Goal: Find specific page/section: Find specific page/section

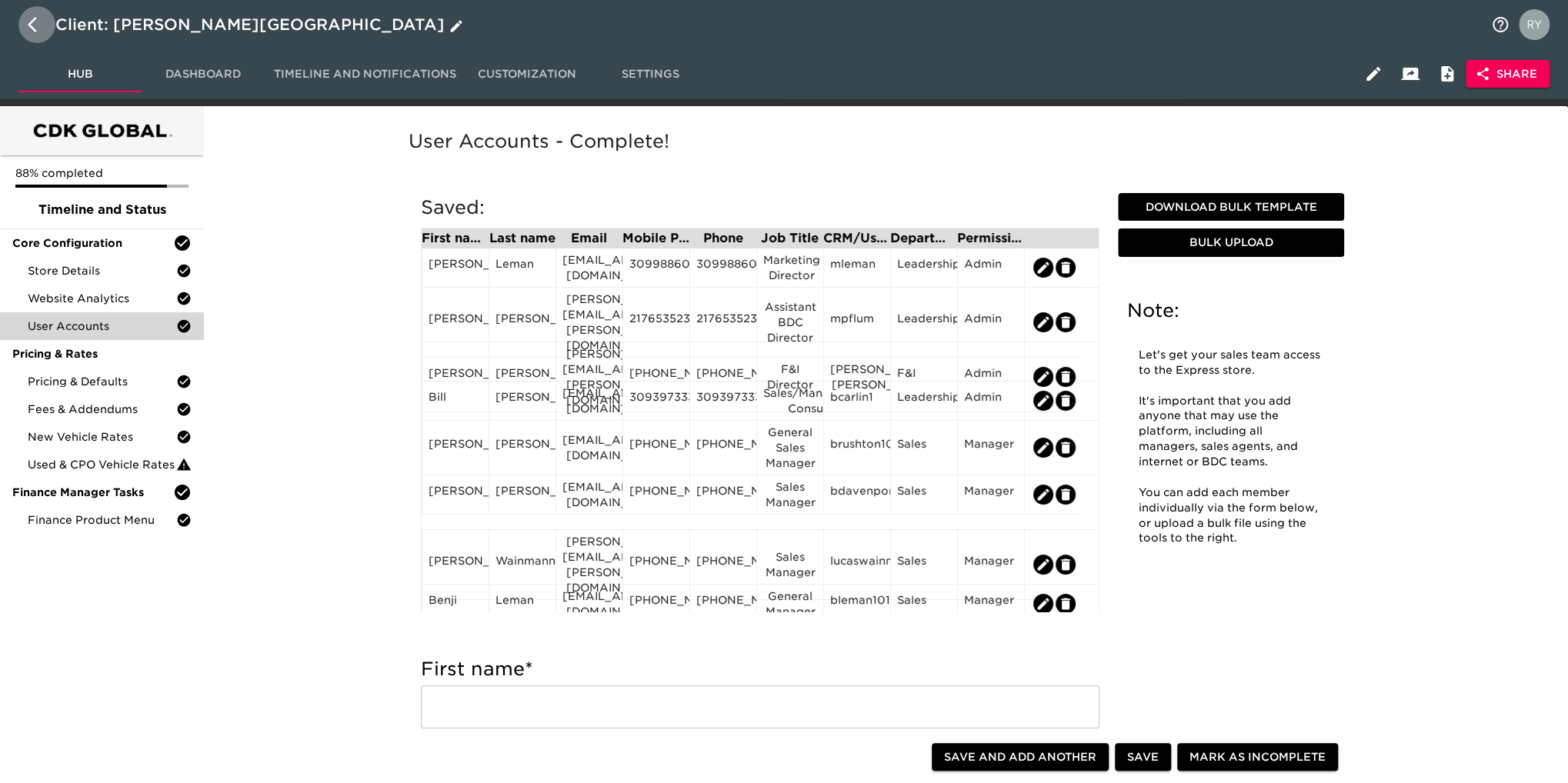
click at [30, 22] on icon "button" at bounding box center [32, 24] width 9 height 15
select select "10"
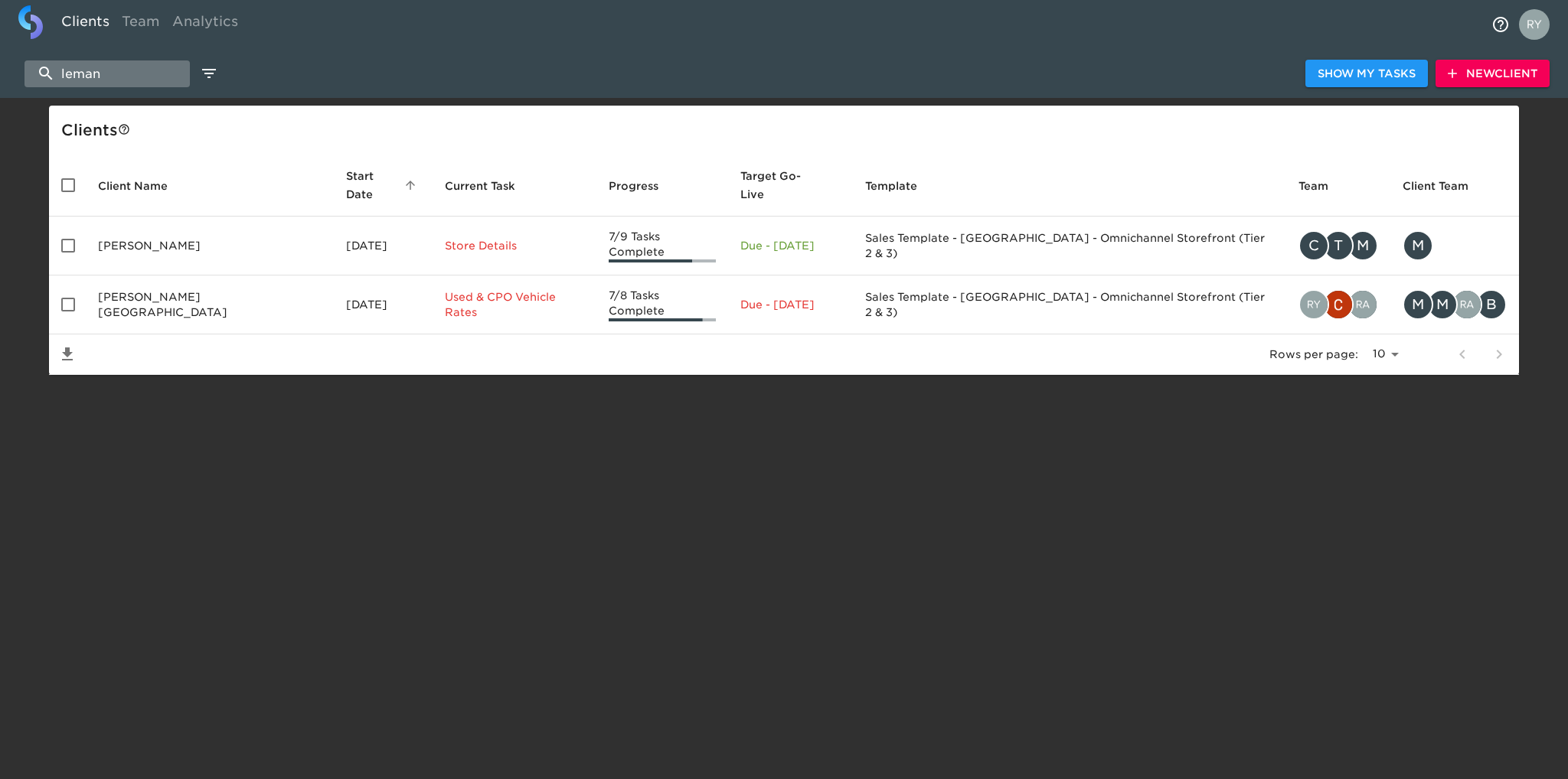
drag, startPoint x: 111, startPoint y: 76, endPoint x: 123, endPoint y: 71, distance: 13.0
click at [118, 75] on input "leman" at bounding box center [106, 74] width 165 height 27
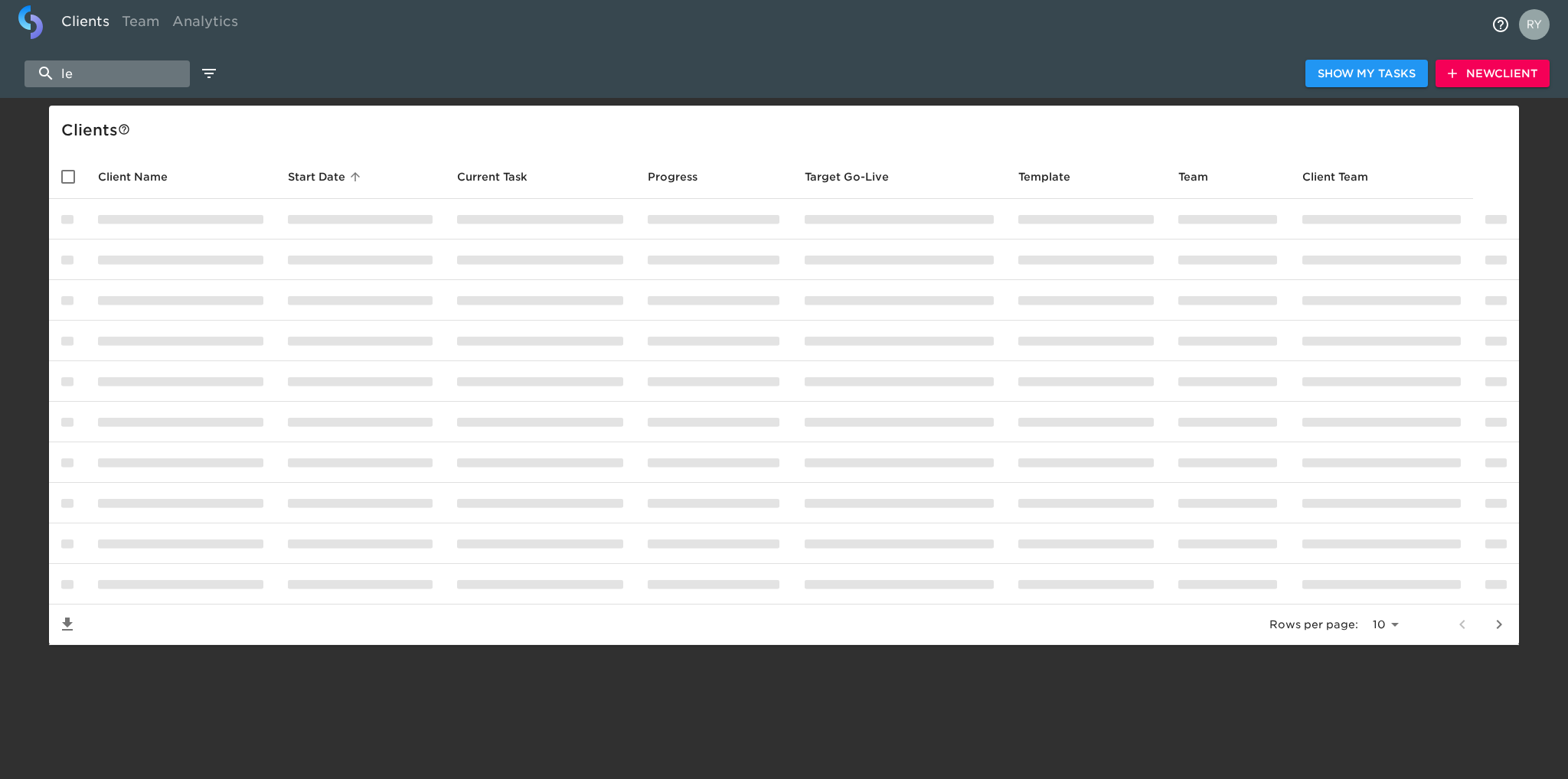
type input "l"
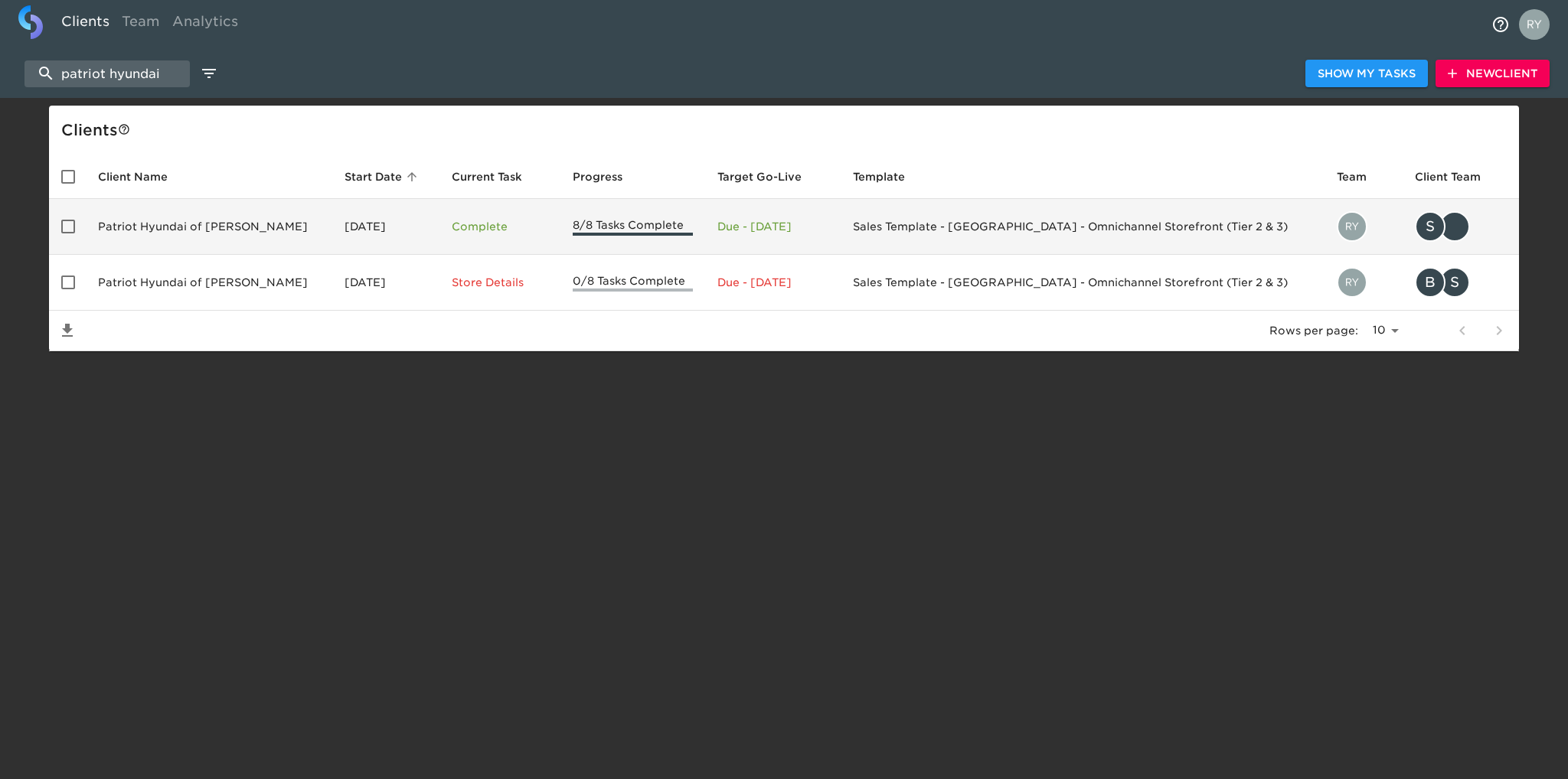
type input "patriot hyundai"
click at [169, 224] on td "Patriot Hyundai of [PERSON_NAME]" at bounding box center [209, 227] width 246 height 56
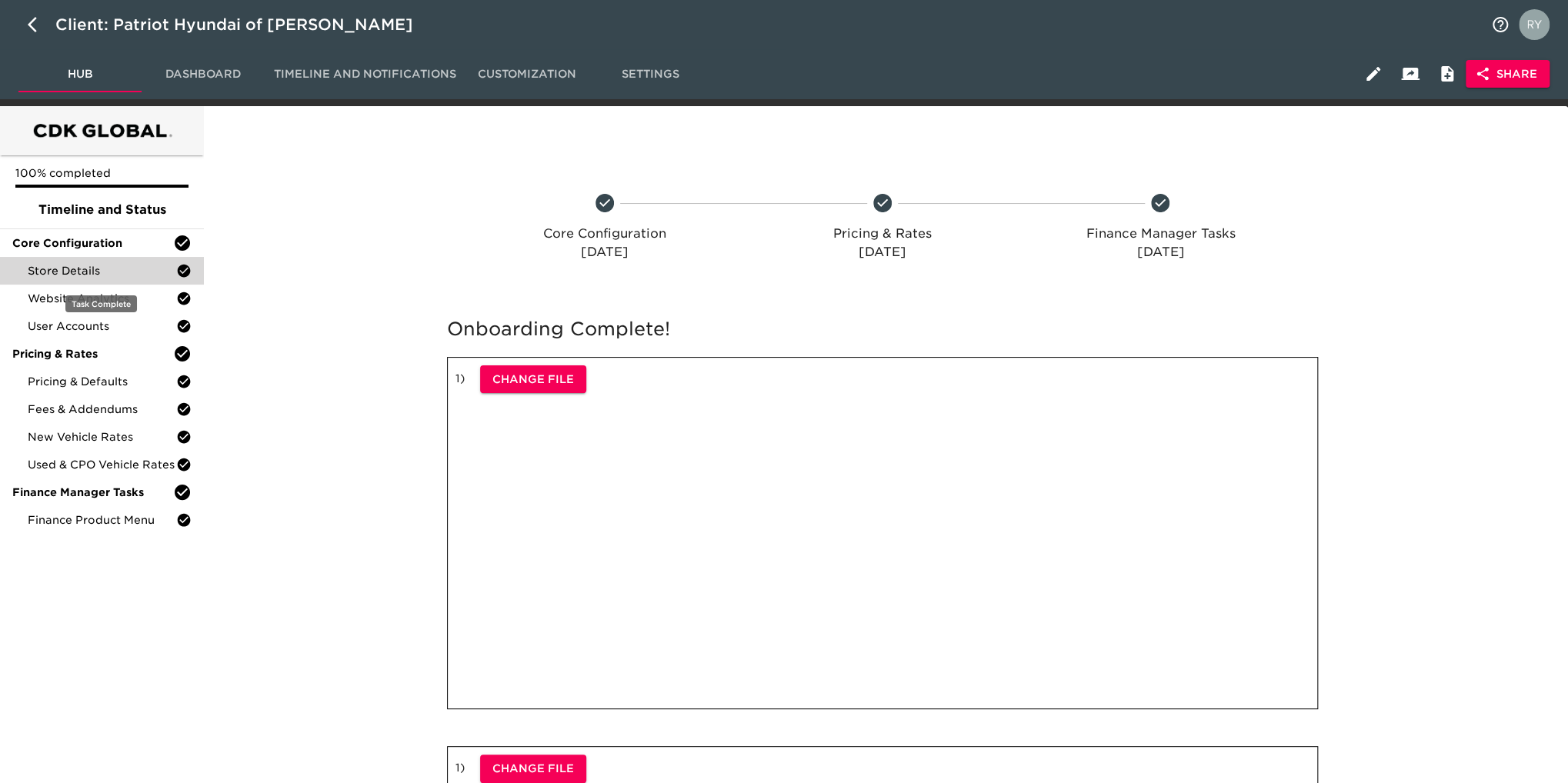
click at [127, 279] on div "Store Details" at bounding box center [101, 271] width 204 height 28
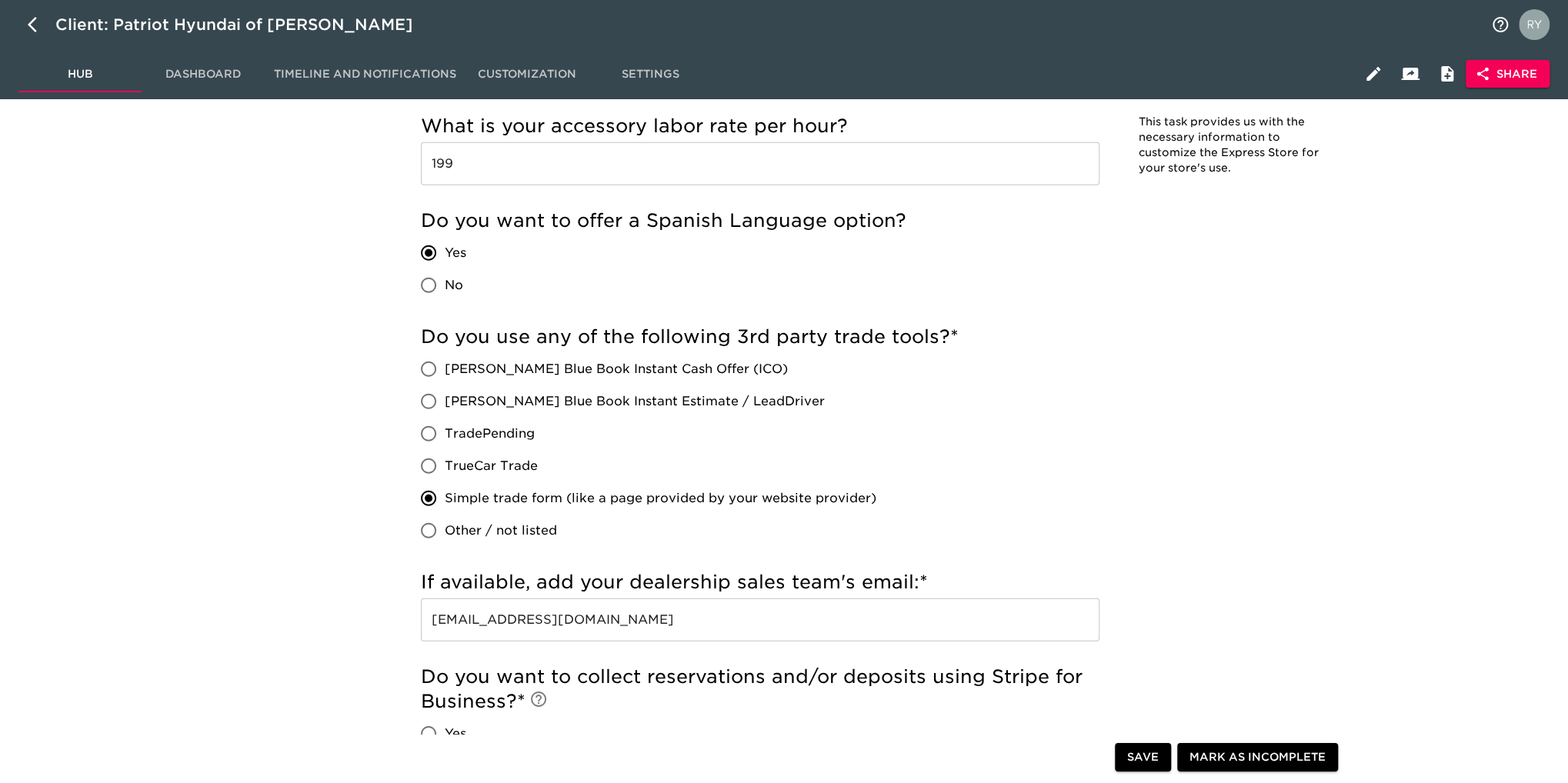
scroll to position [2847, 0]
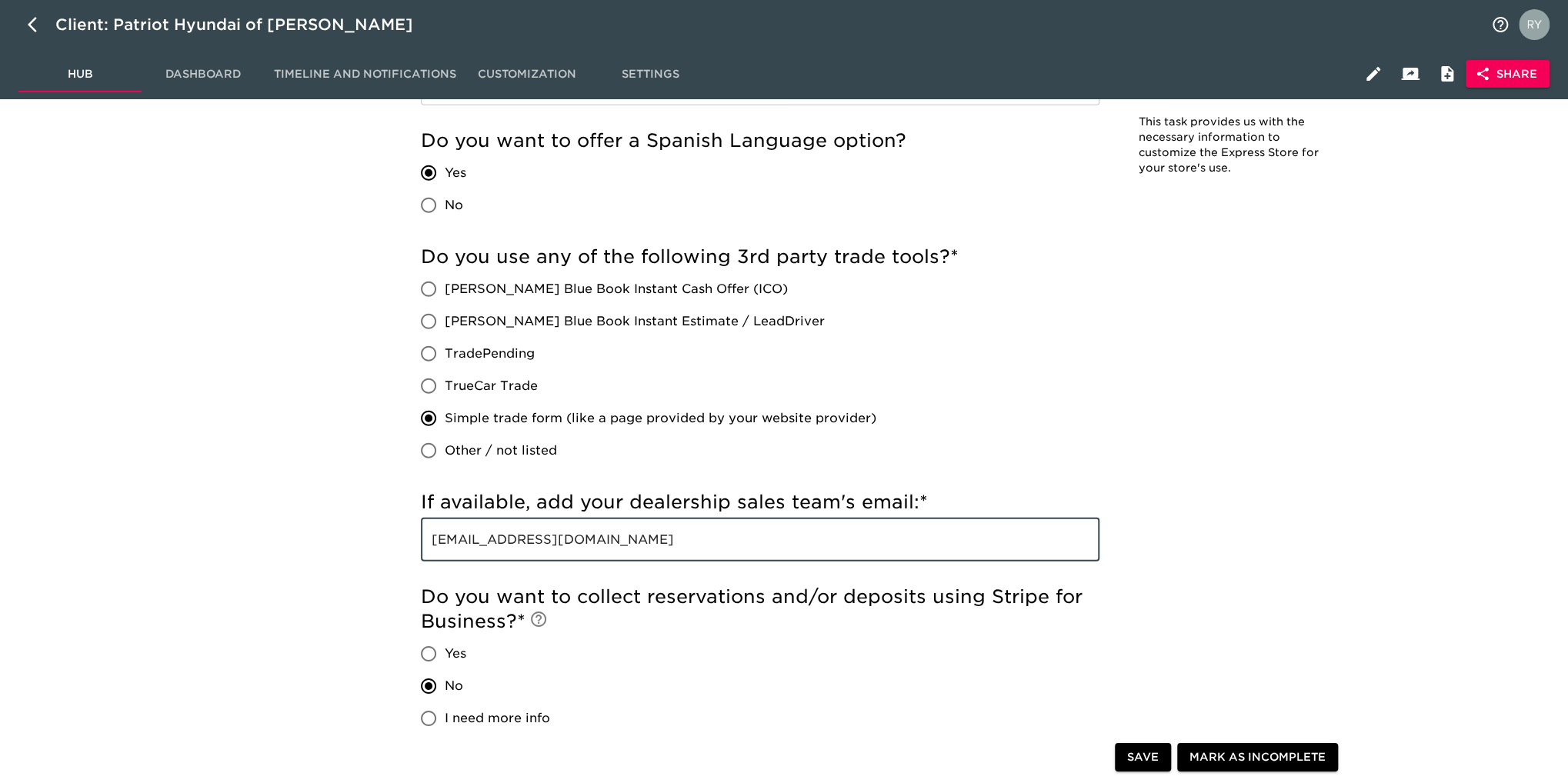
drag, startPoint x: 677, startPoint y: 538, endPoint x: 391, endPoint y: 545, distance: 286.1
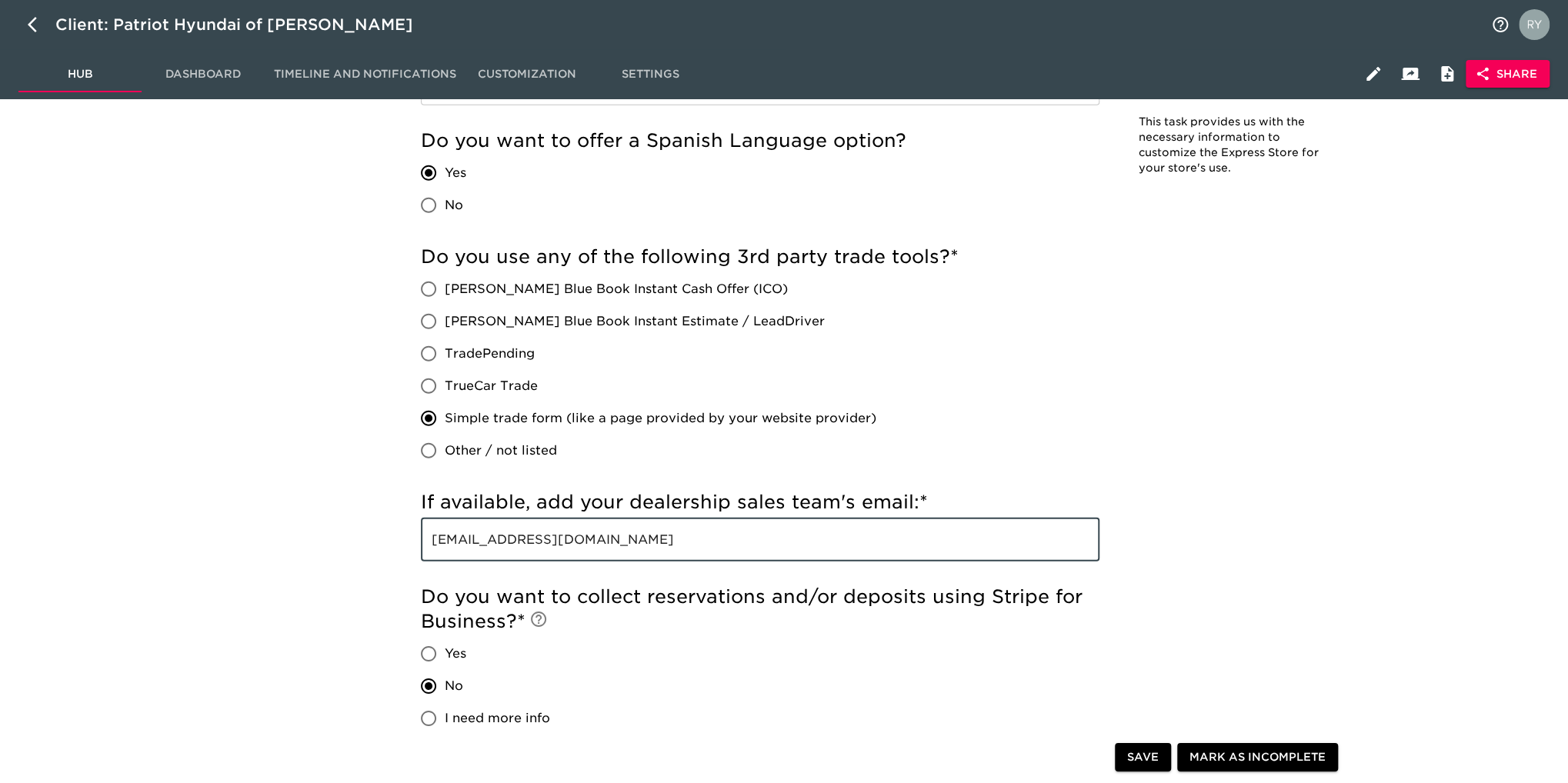
drag, startPoint x: 619, startPoint y: 547, endPoint x: 397, endPoint y: 552, distance: 222.1
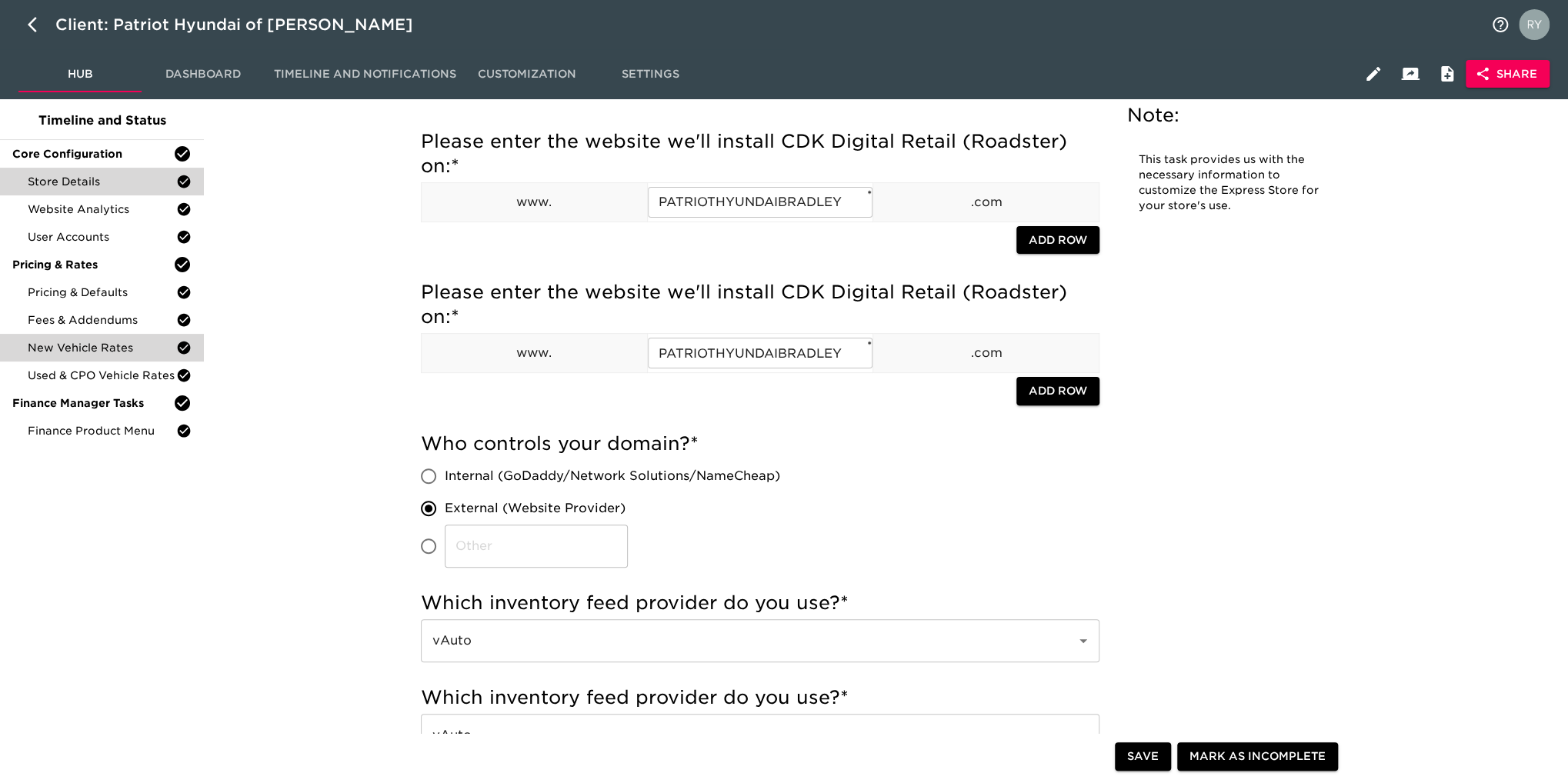
scroll to position [0, 0]
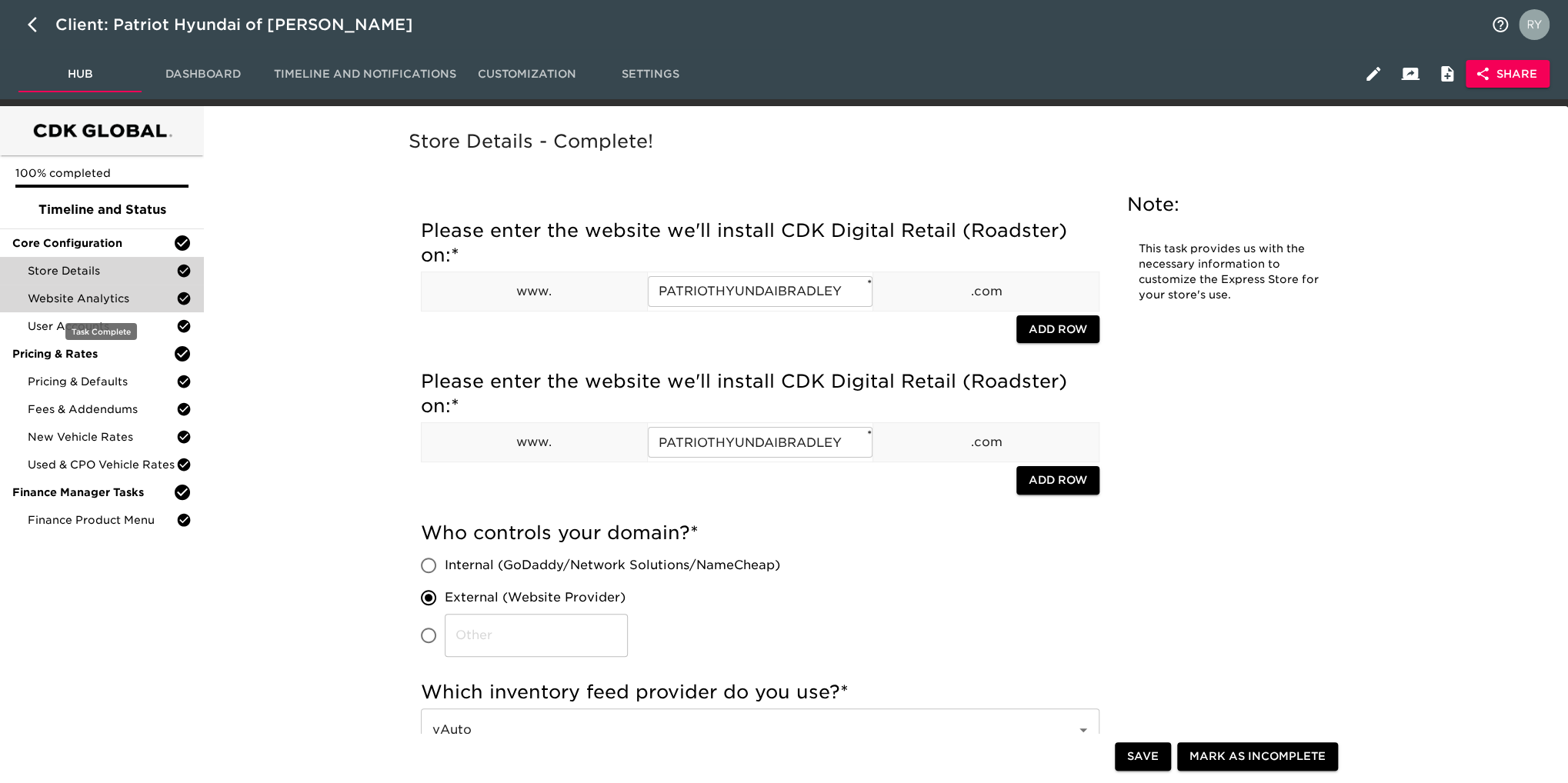
click at [93, 300] on span "Website Analytics" at bounding box center [102, 298] width 149 height 15
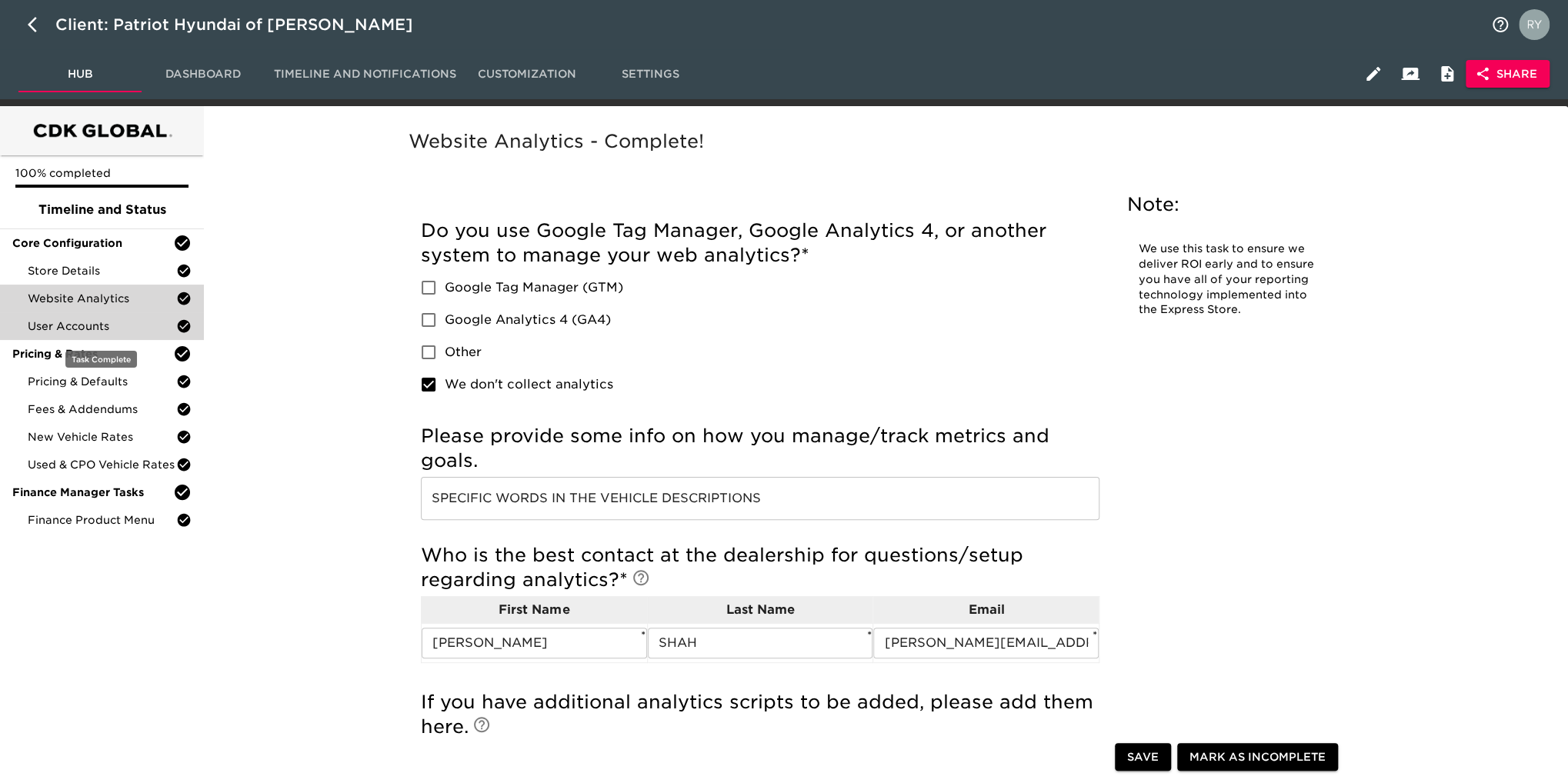
click at [56, 329] on span "User Accounts" at bounding box center [102, 326] width 149 height 15
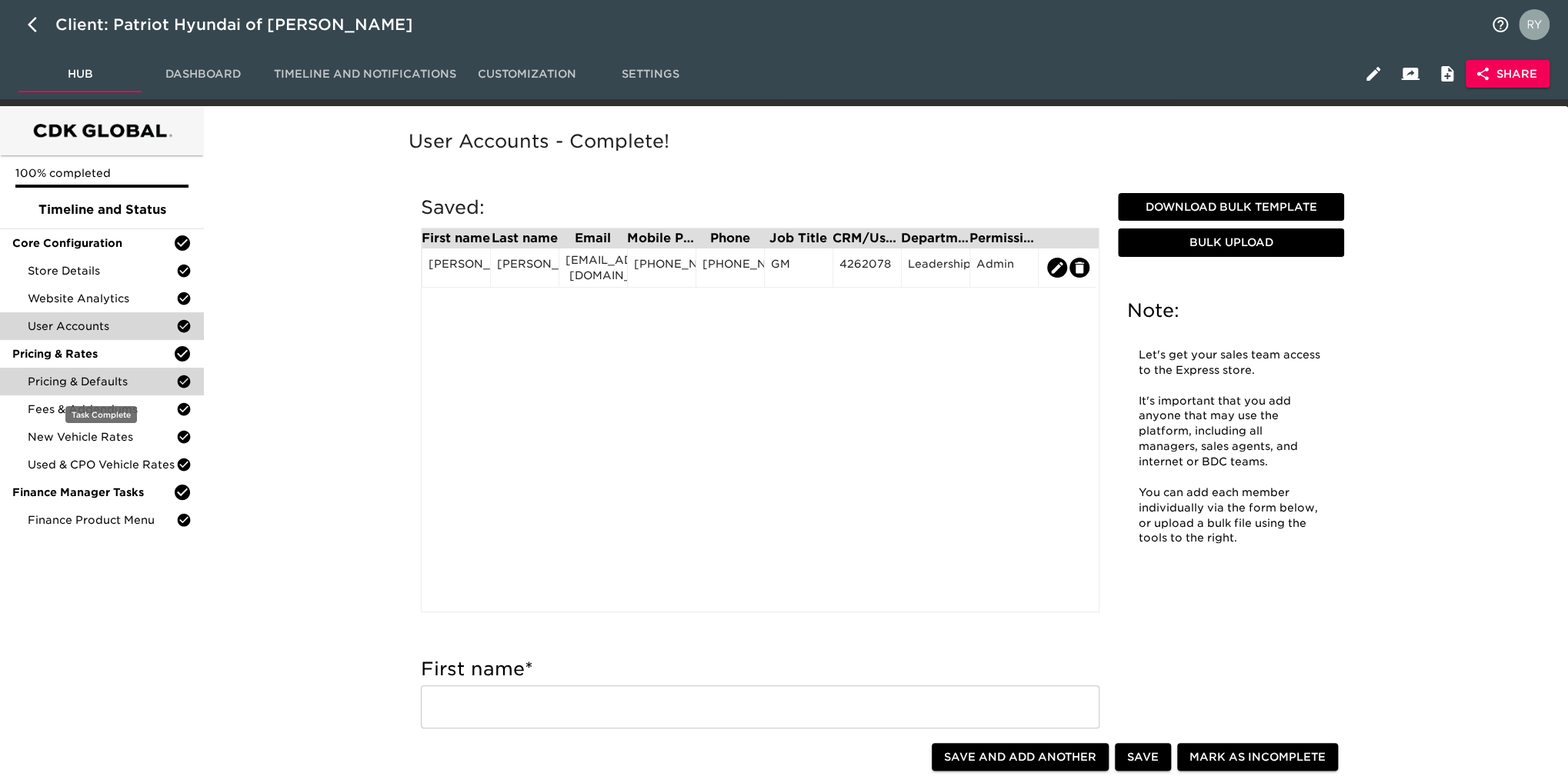
click at [138, 382] on span "Pricing & Defaults" at bounding box center [102, 381] width 149 height 15
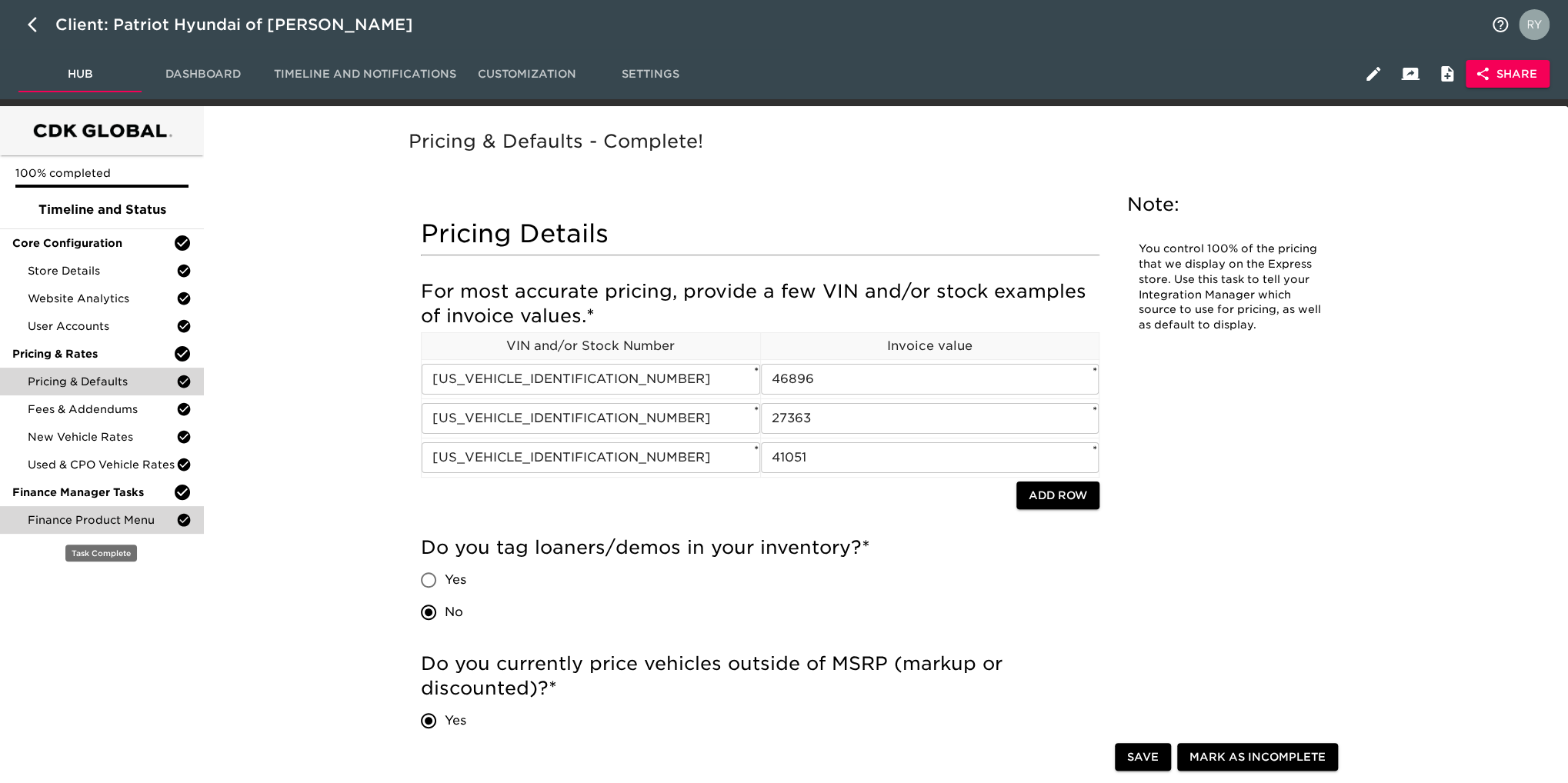
click at [81, 519] on span "Finance Product Menu" at bounding box center [102, 519] width 149 height 15
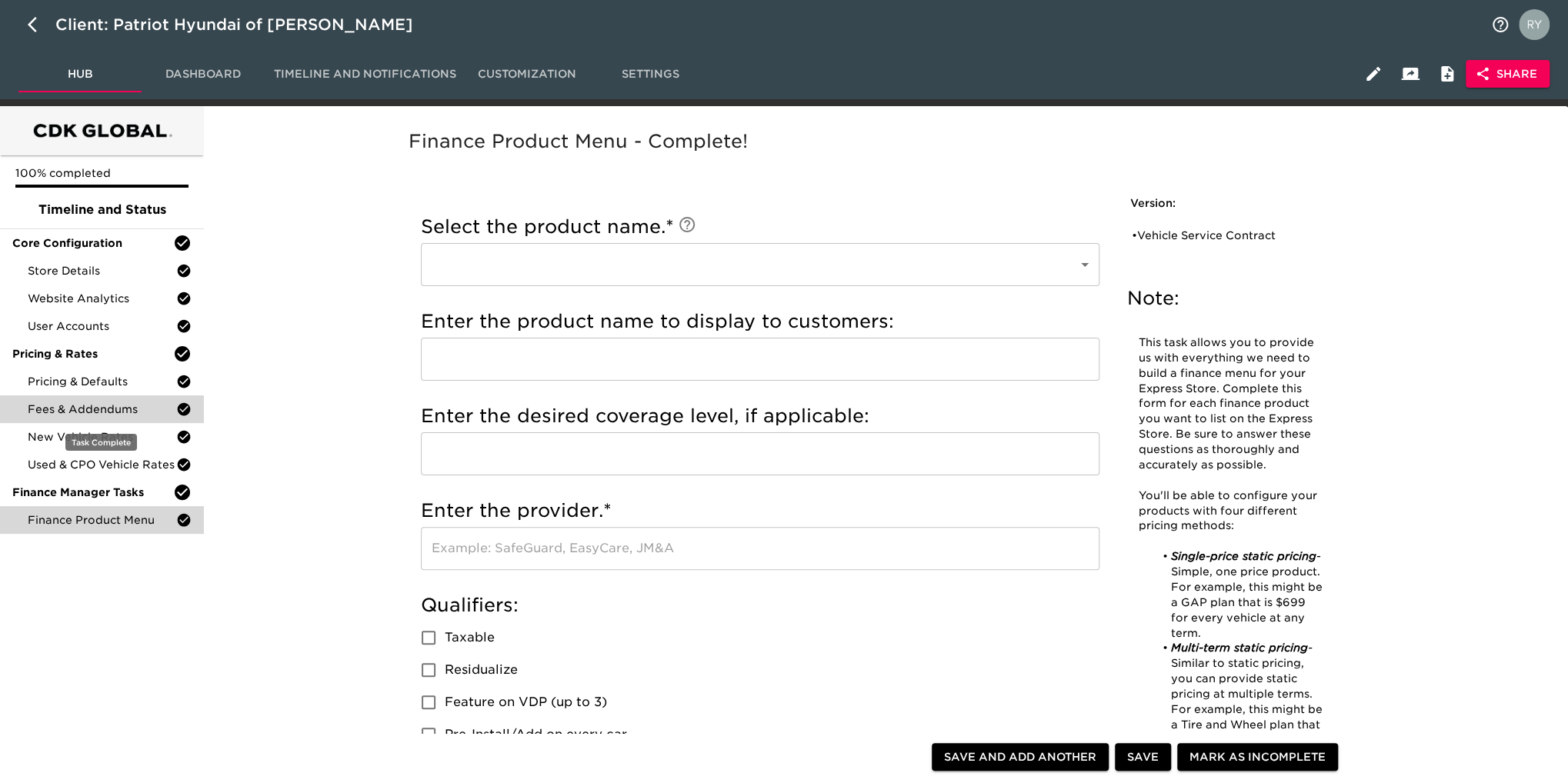
click at [67, 404] on span "Fees & Addendums" at bounding box center [102, 409] width 149 height 15
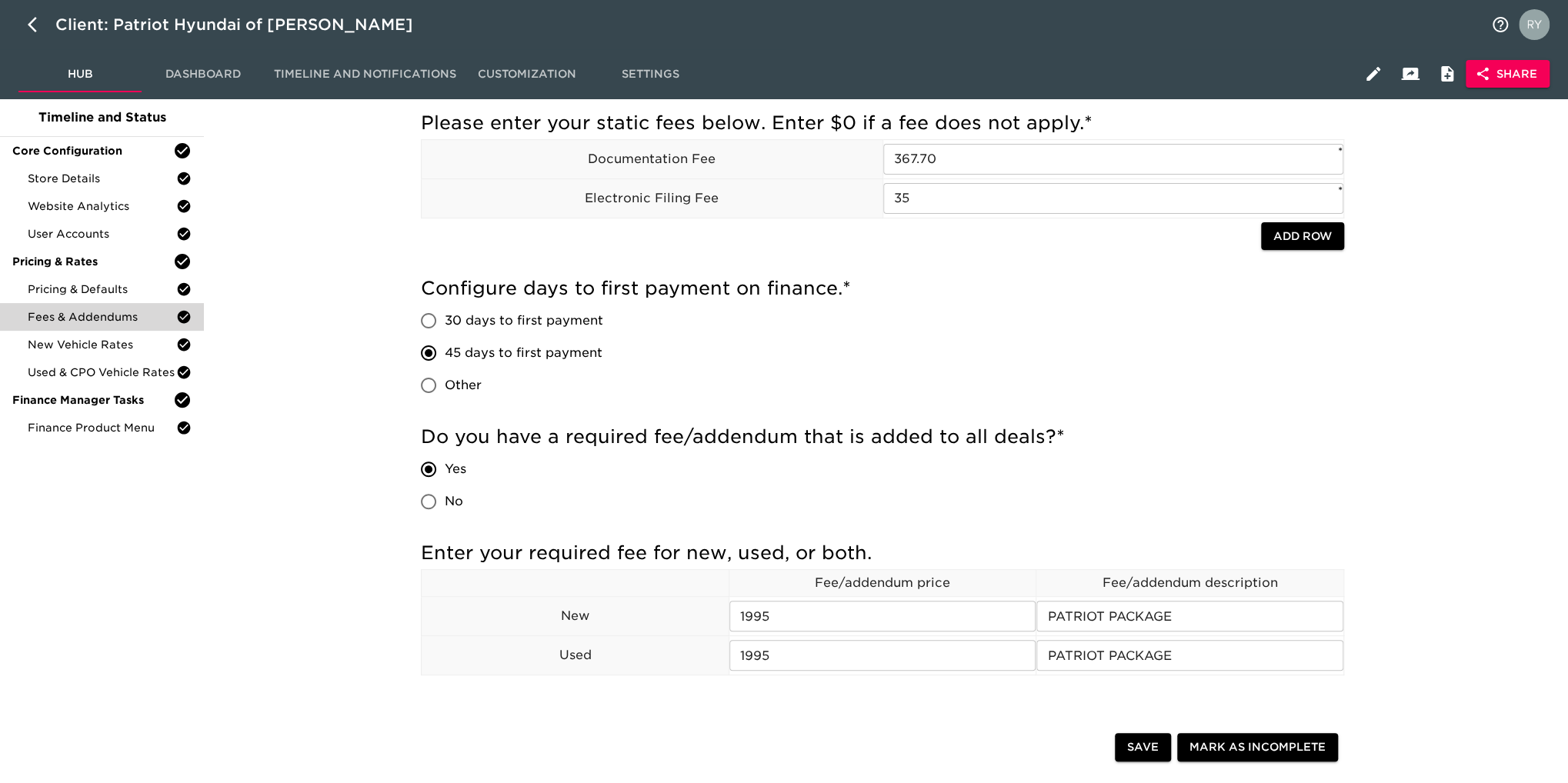
scroll to position [77, 0]
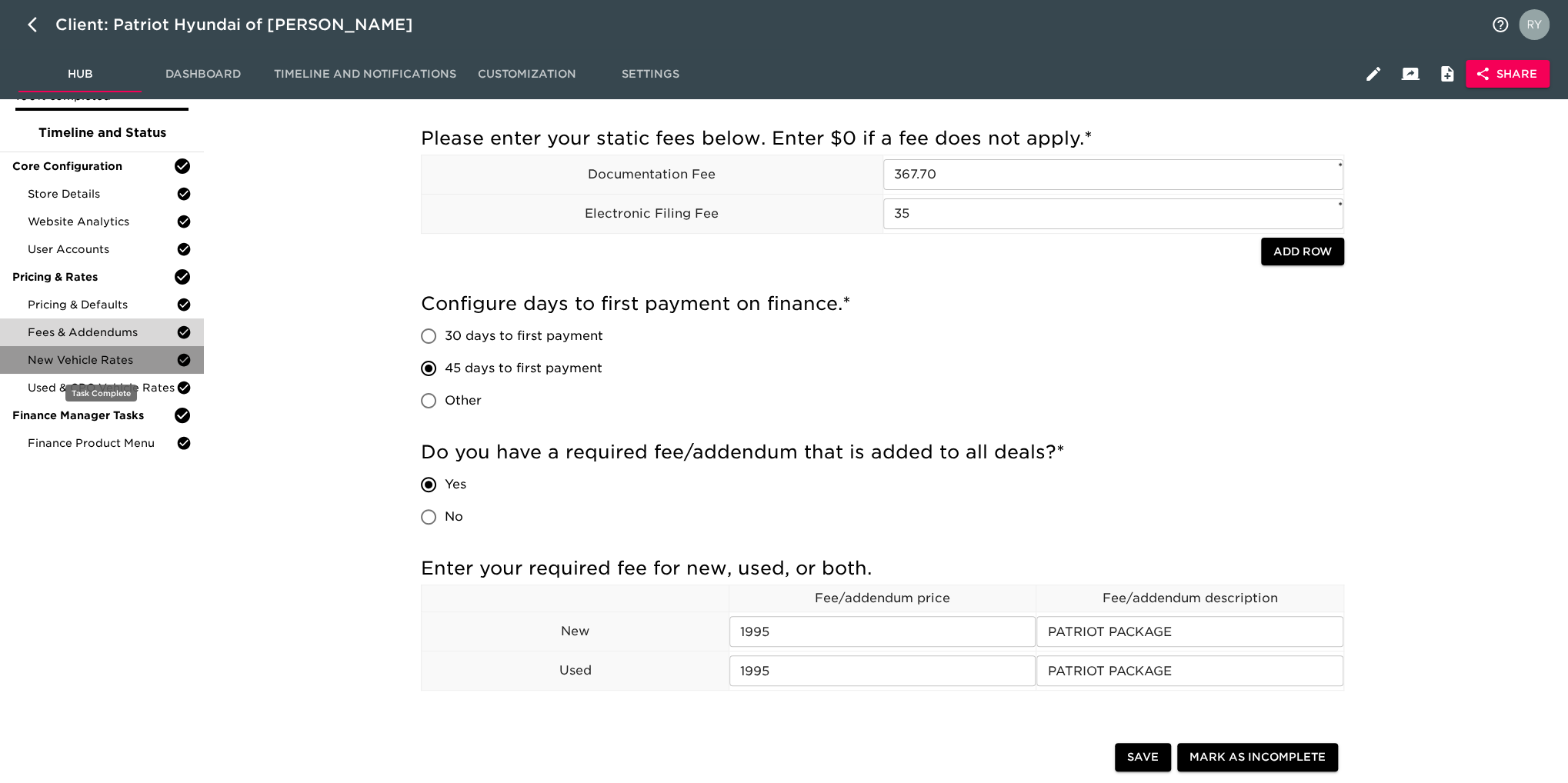
click at [114, 369] on div "New Vehicle Rates" at bounding box center [101, 360] width 204 height 28
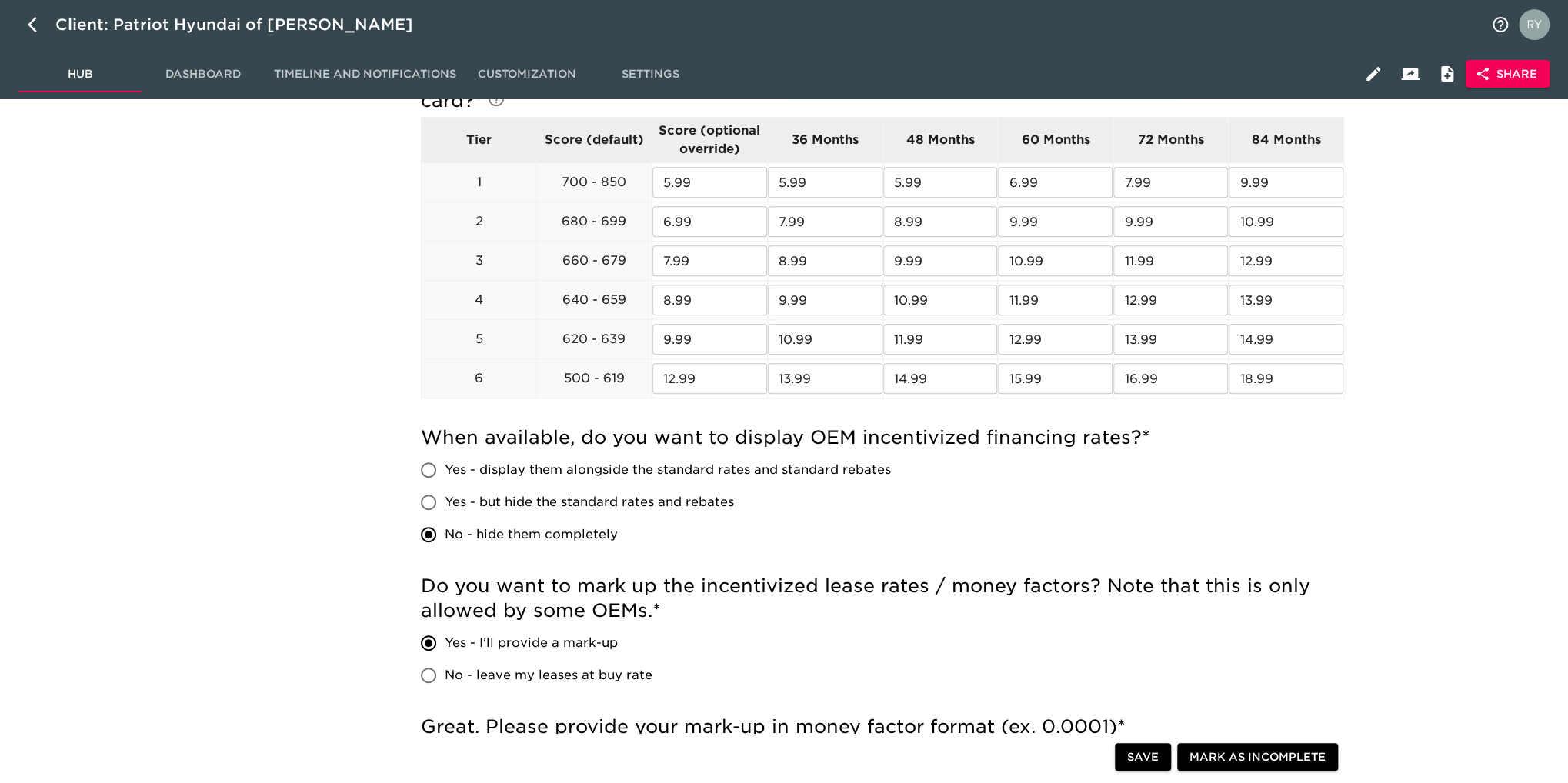
scroll to position [187, 0]
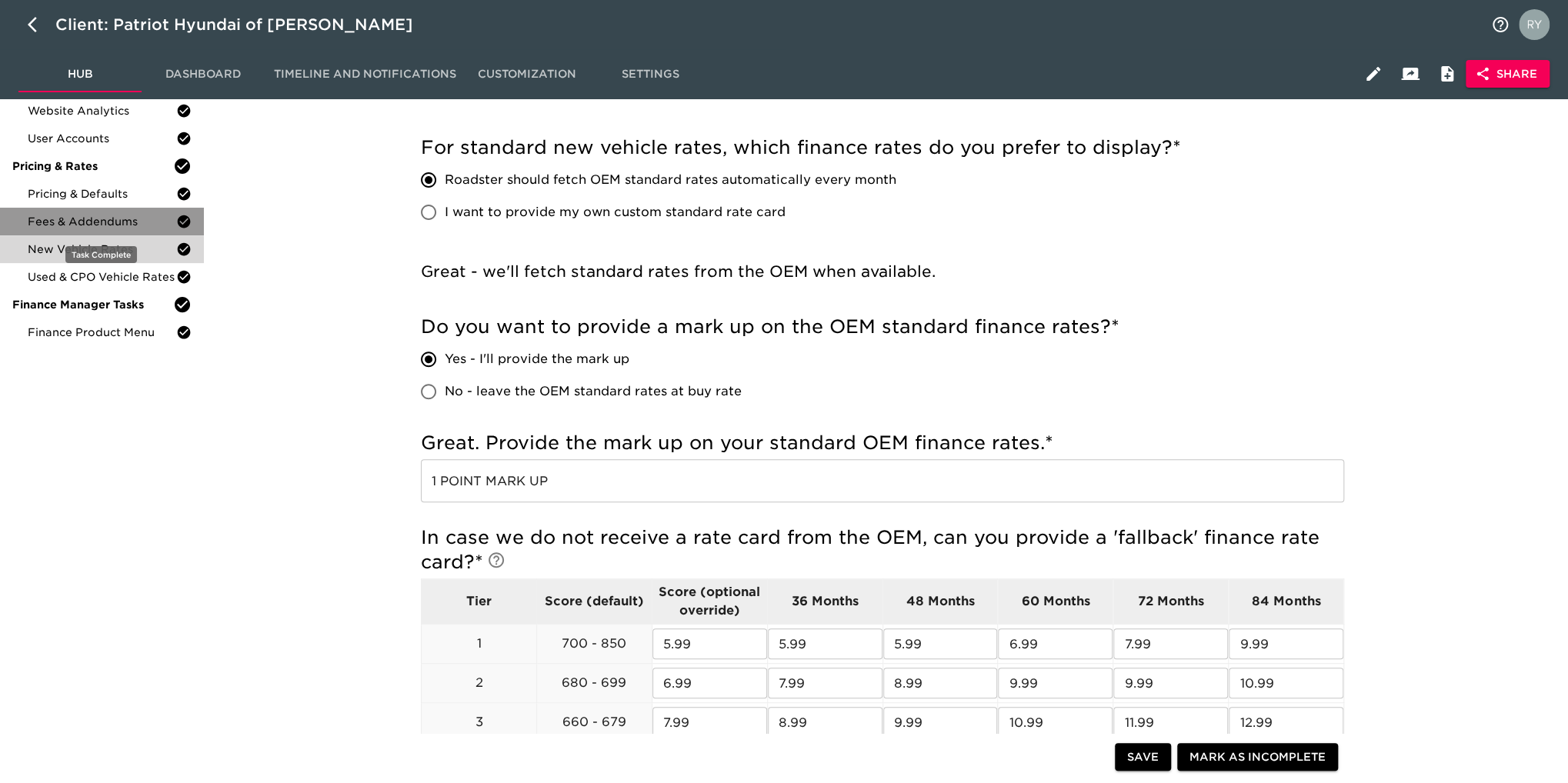
click at [77, 229] on span "Fees & Addendums" at bounding box center [102, 221] width 149 height 15
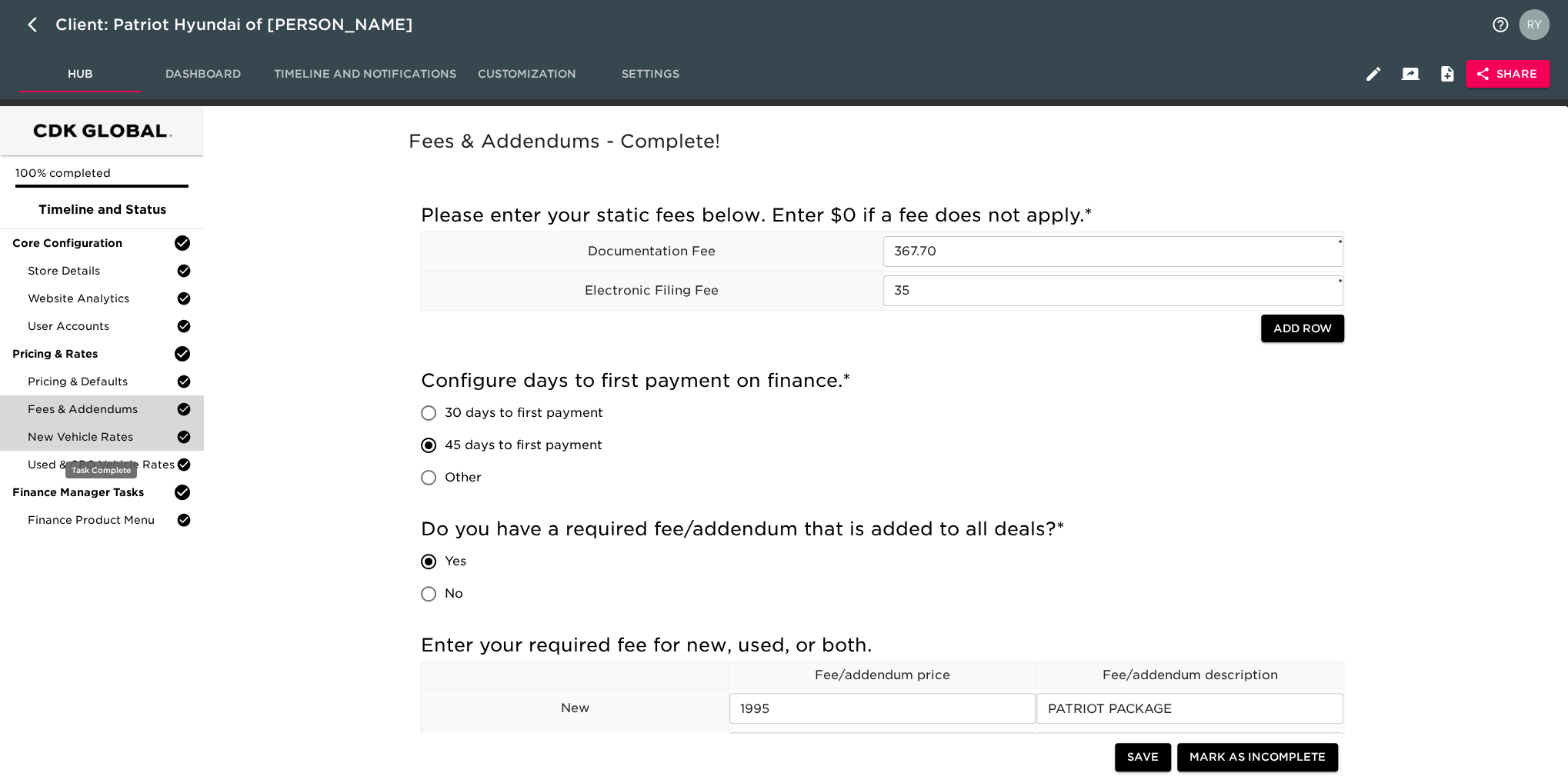
click at [77, 434] on span "New Vehicle Rates" at bounding box center [102, 437] width 149 height 15
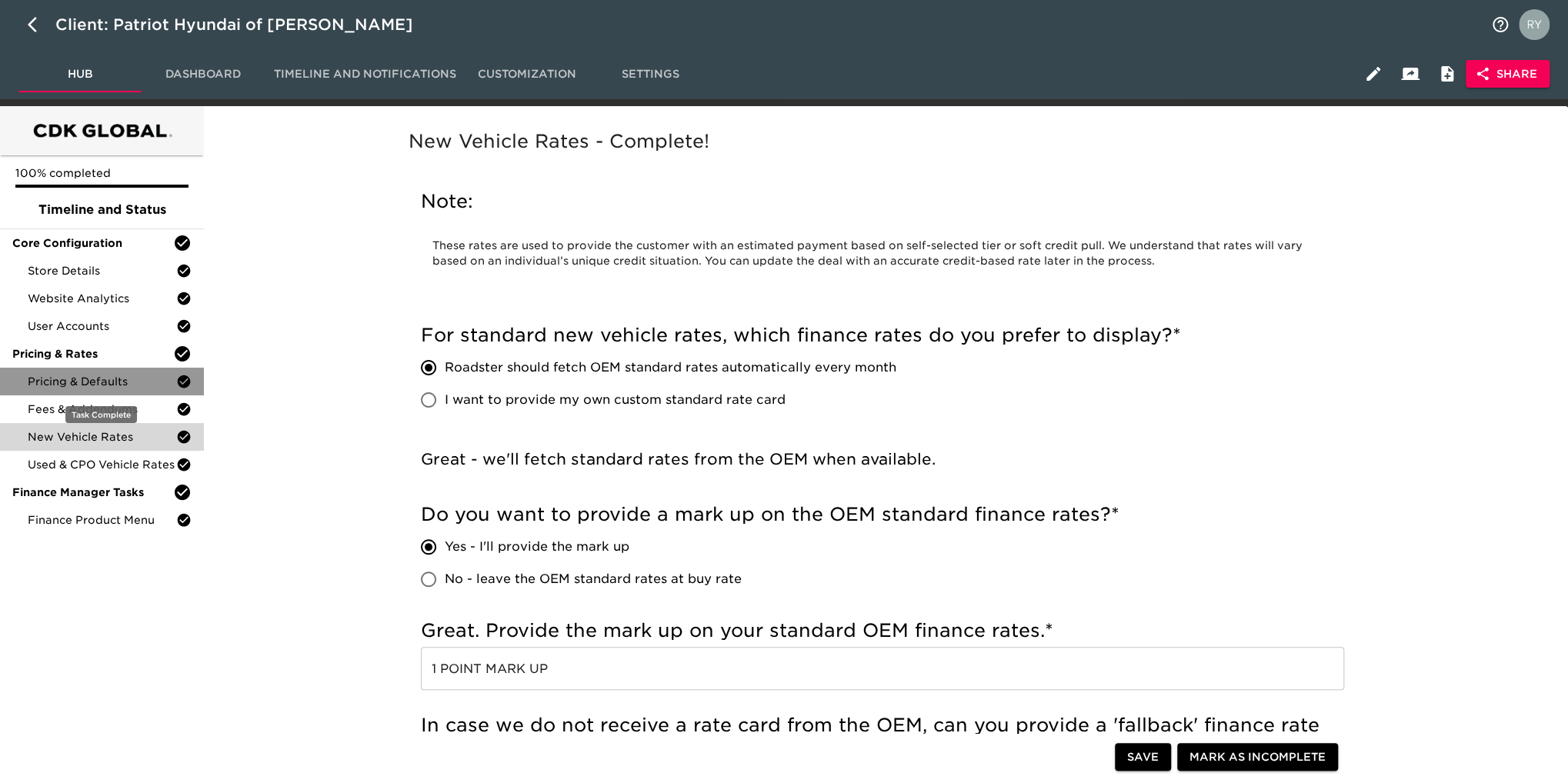
click at [124, 386] on span "Pricing & Defaults" at bounding box center [102, 381] width 149 height 15
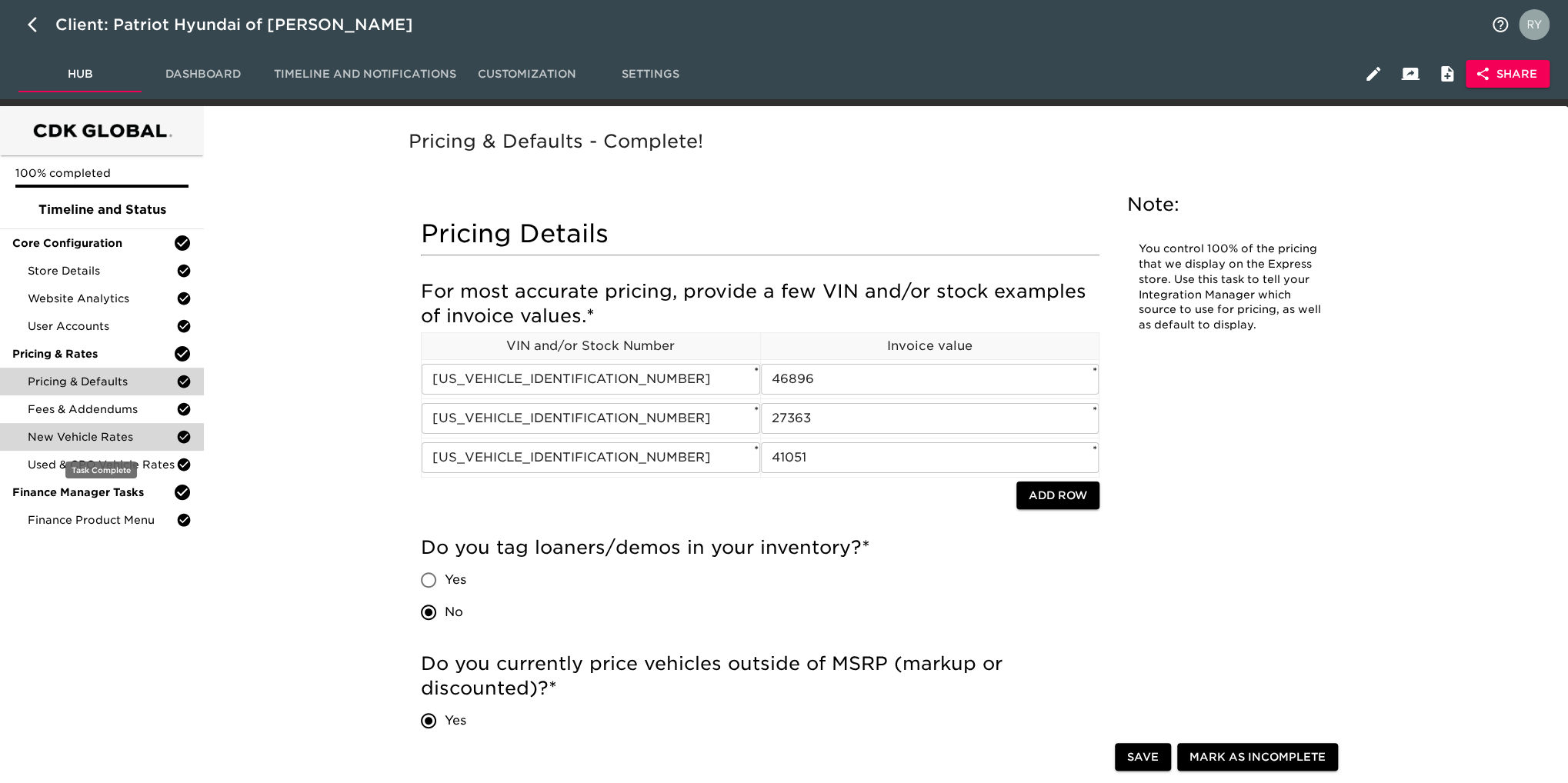
click at [121, 431] on span "New Vehicle Rates" at bounding box center [102, 437] width 149 height 15
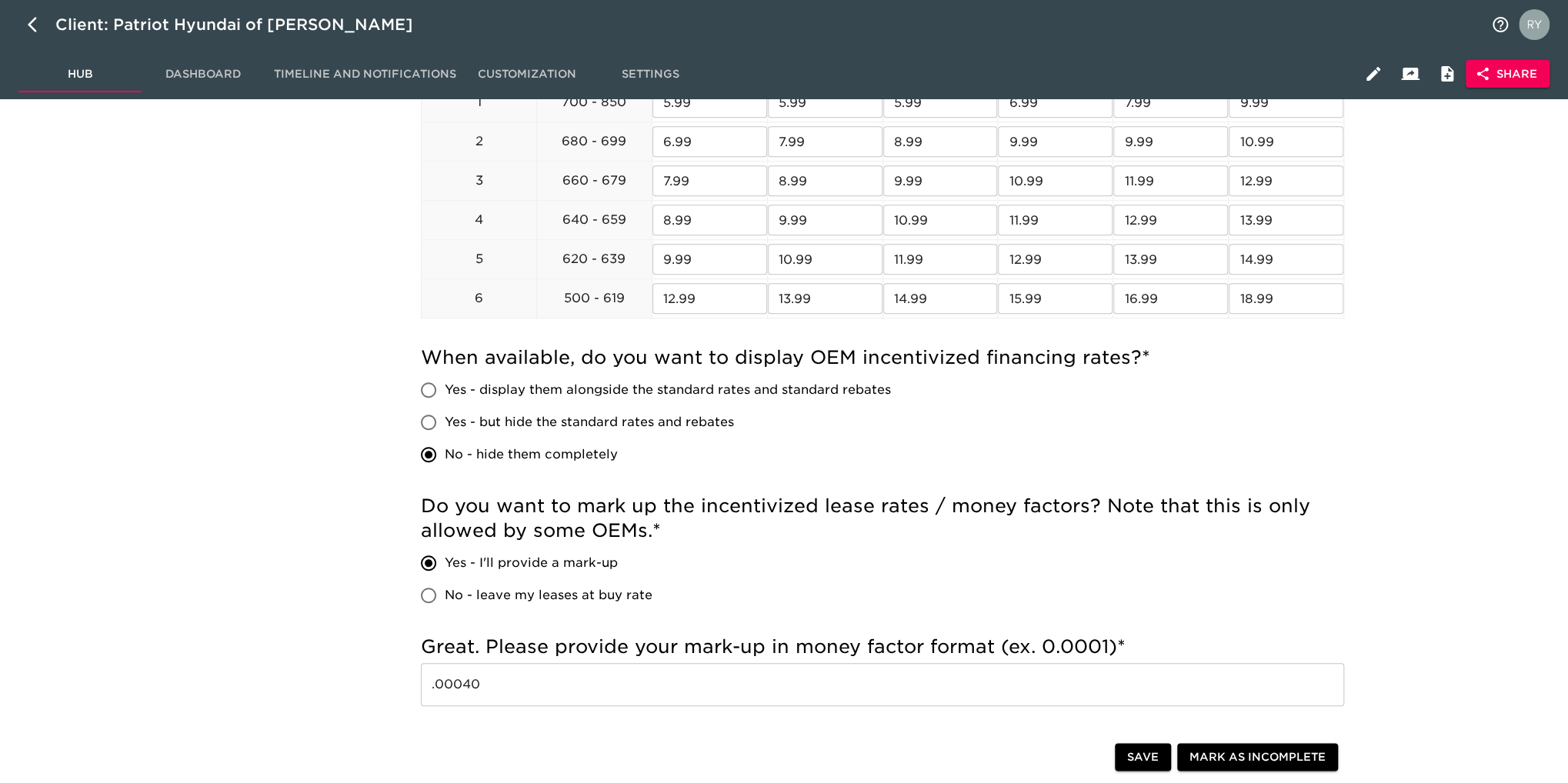
scroll to position [770, 0]
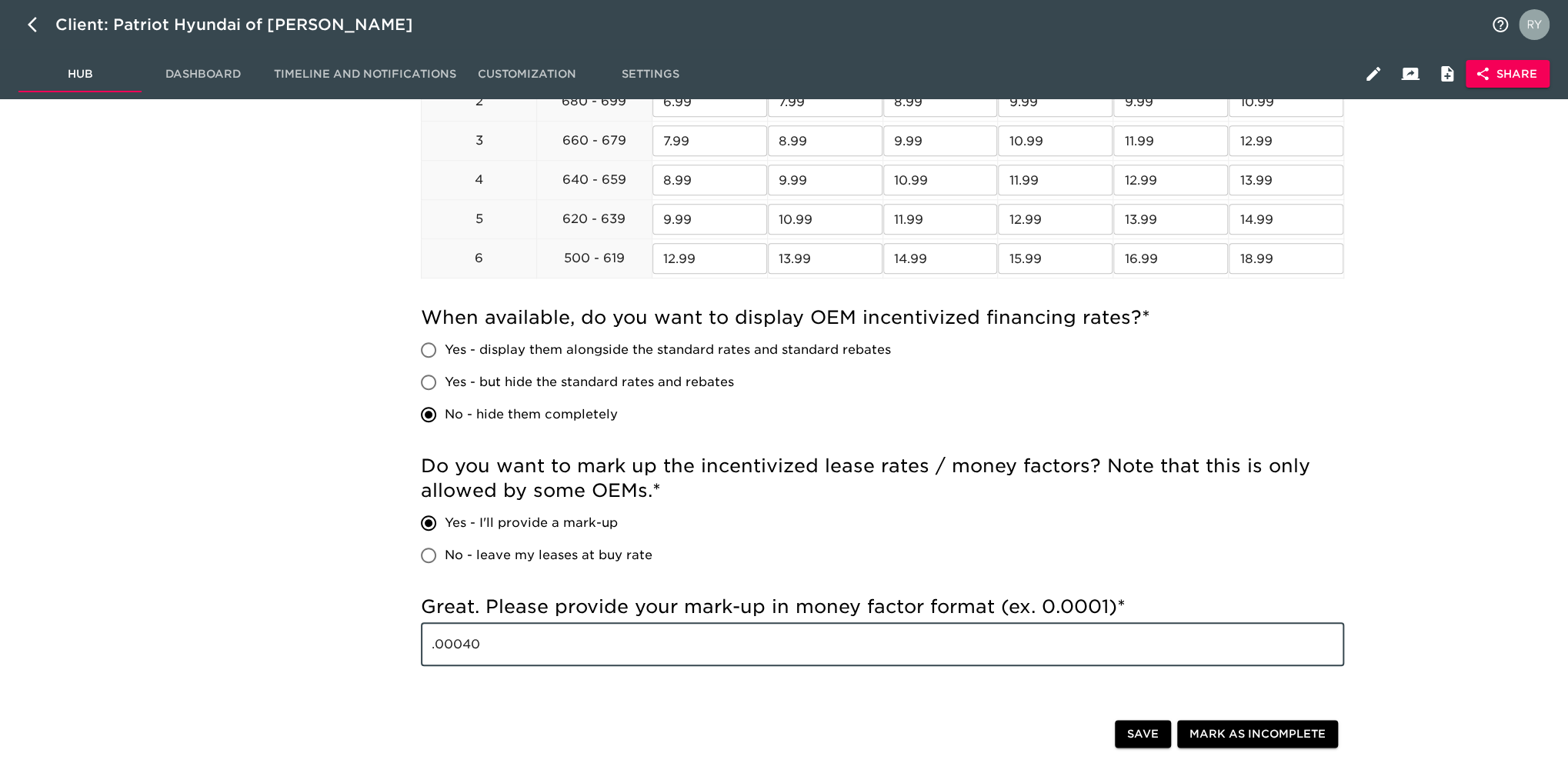
drag, startPoint x: 492, startPoint y: 648, endPoint x: 421, endPoint y: 657, distance: 71.6
click at [421, 657] on input ".00040" at bounding box center [882, 645] width 923 height 43
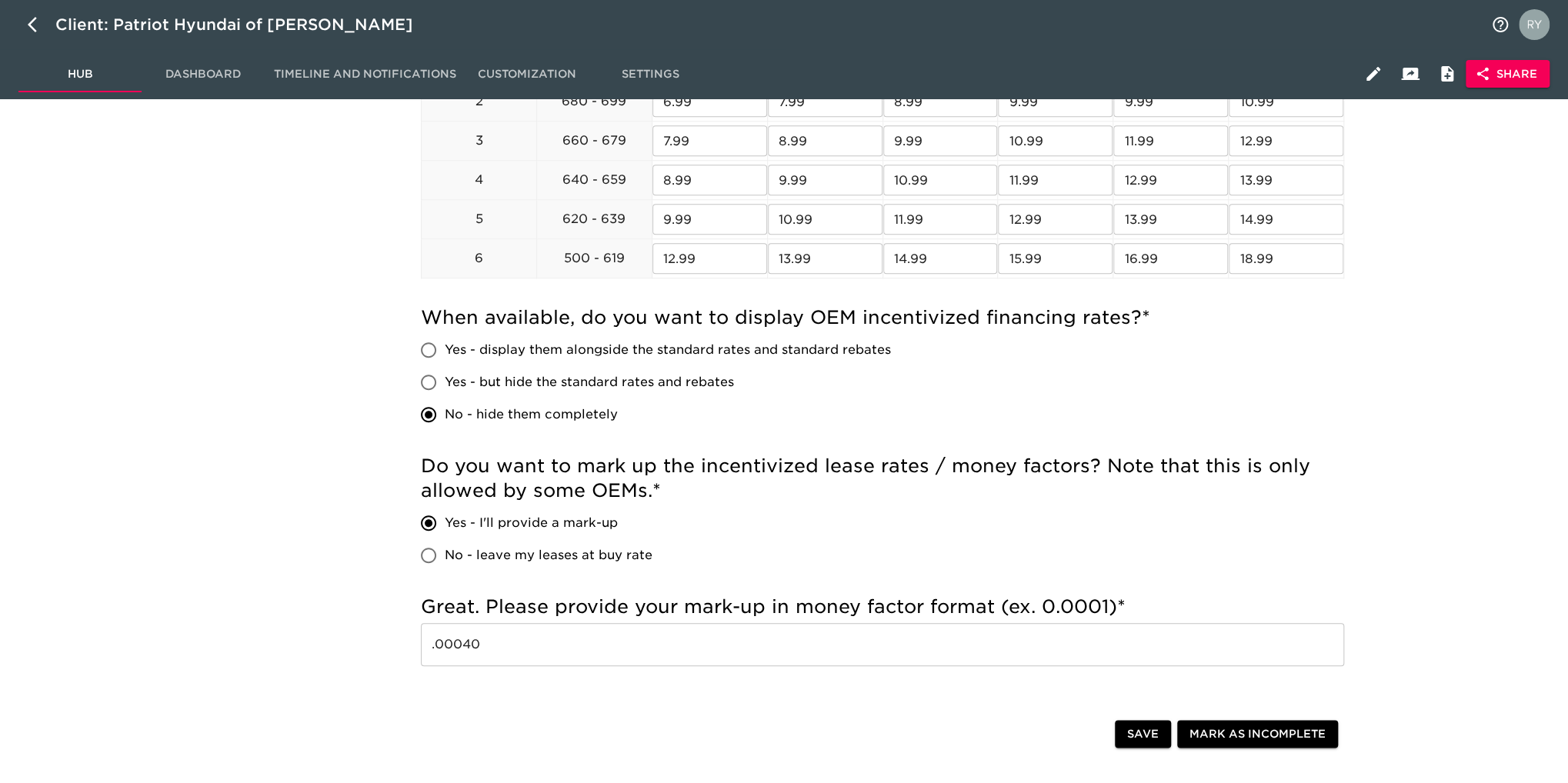
click at [213, 533] on div "New Vehicle Rates - Complete! Note: These rates are used to provide the custome…" at bounding box center [883, 163] width 1353 height 1635
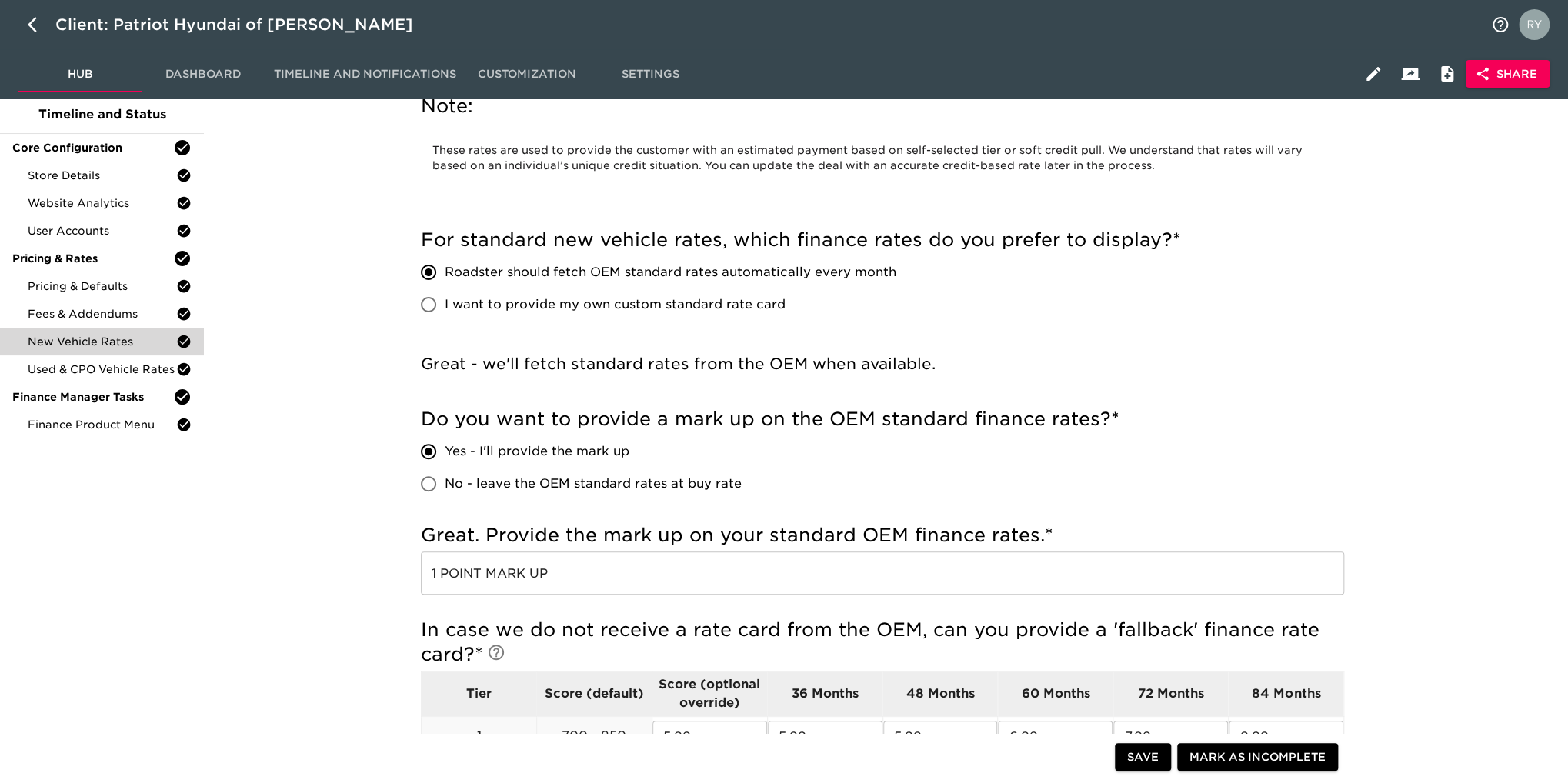
scroll to position [0, 0]
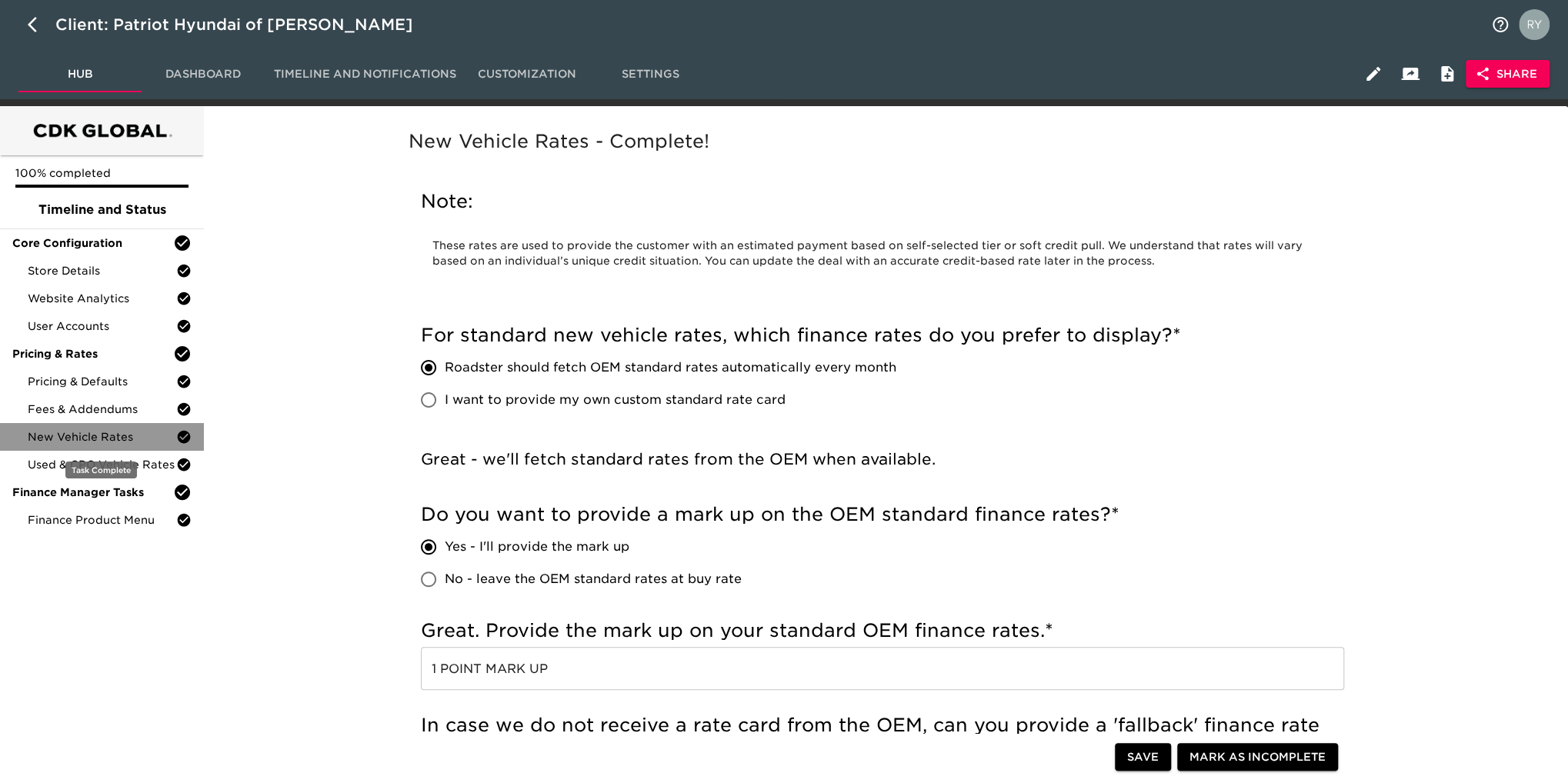
click at [112, 438] on span "New Vehicle Rates" at bounding box center [102, 437] width 149 height 15
click at [151, 465] on span "Used & CPO Vehicle Rates" at bounding box center [102, 465] width 149 height 15
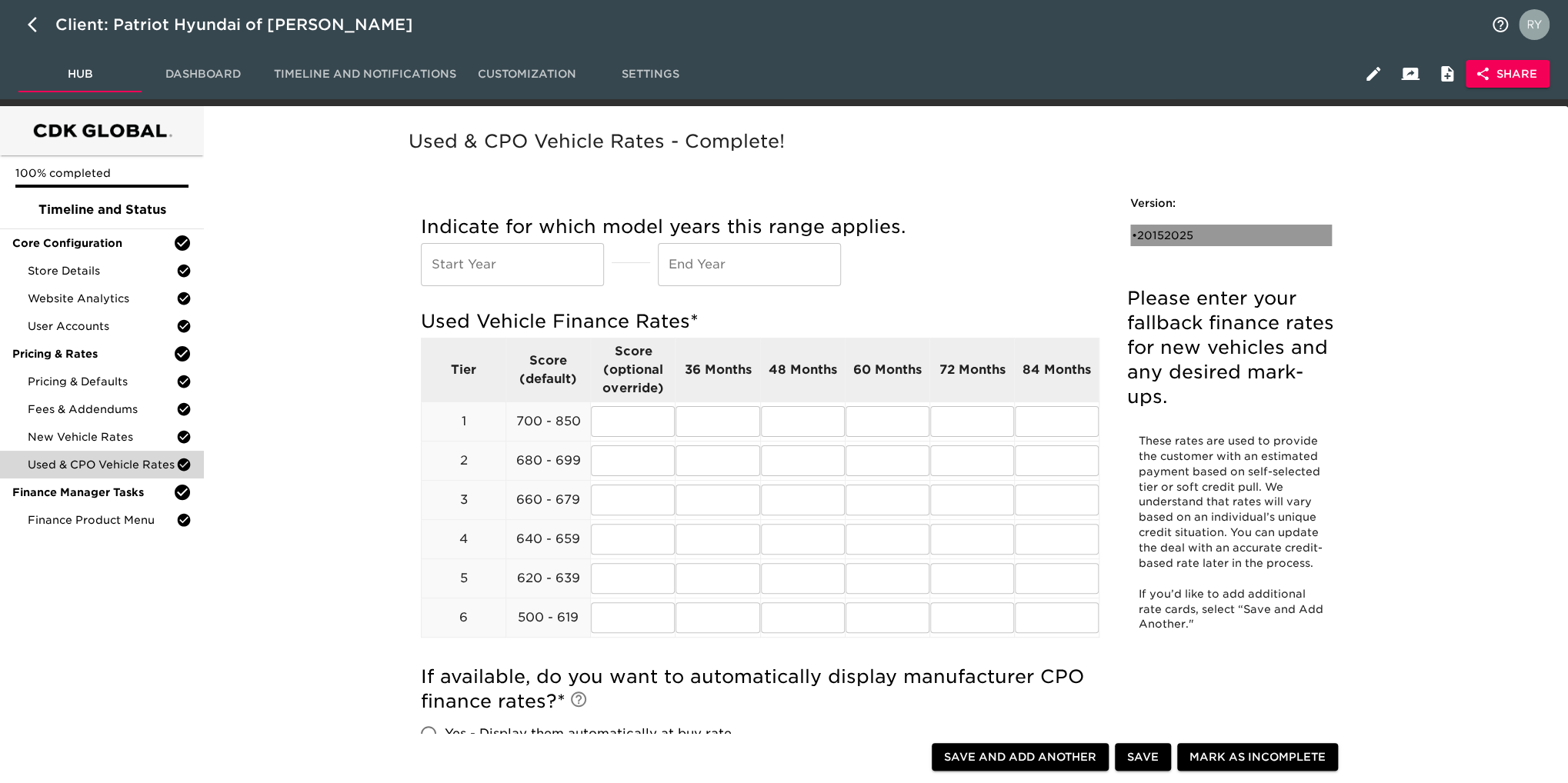
click at [1170, 230] on div "• 20152025" at bounding box center [1220, 235] width 177 height 15
type input "2015"
type input "2025"
radio input "true"
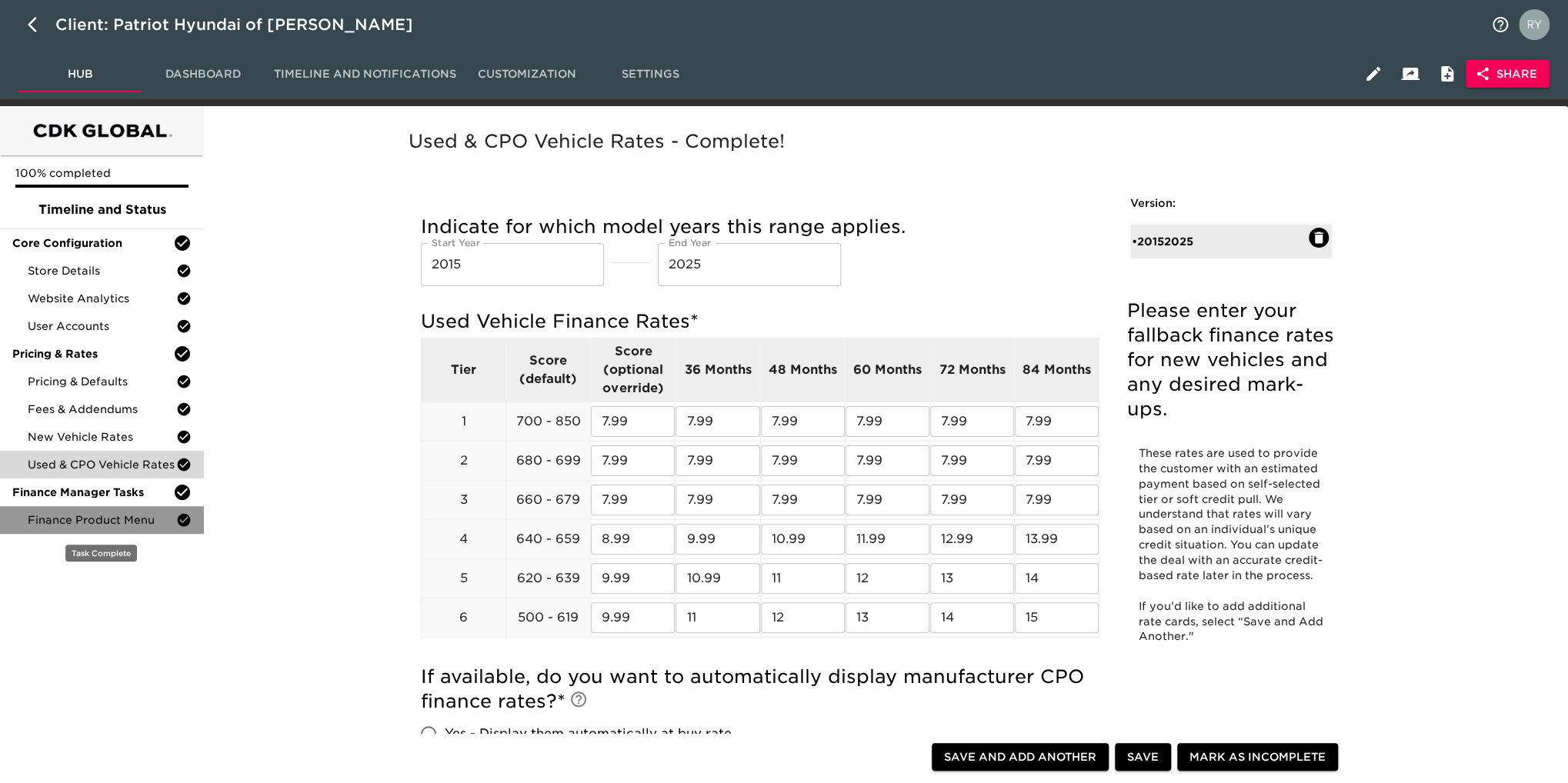
click at [48, 524] on span "Finance Product Menu" at bounding box center [102, 519] width 149 height 15
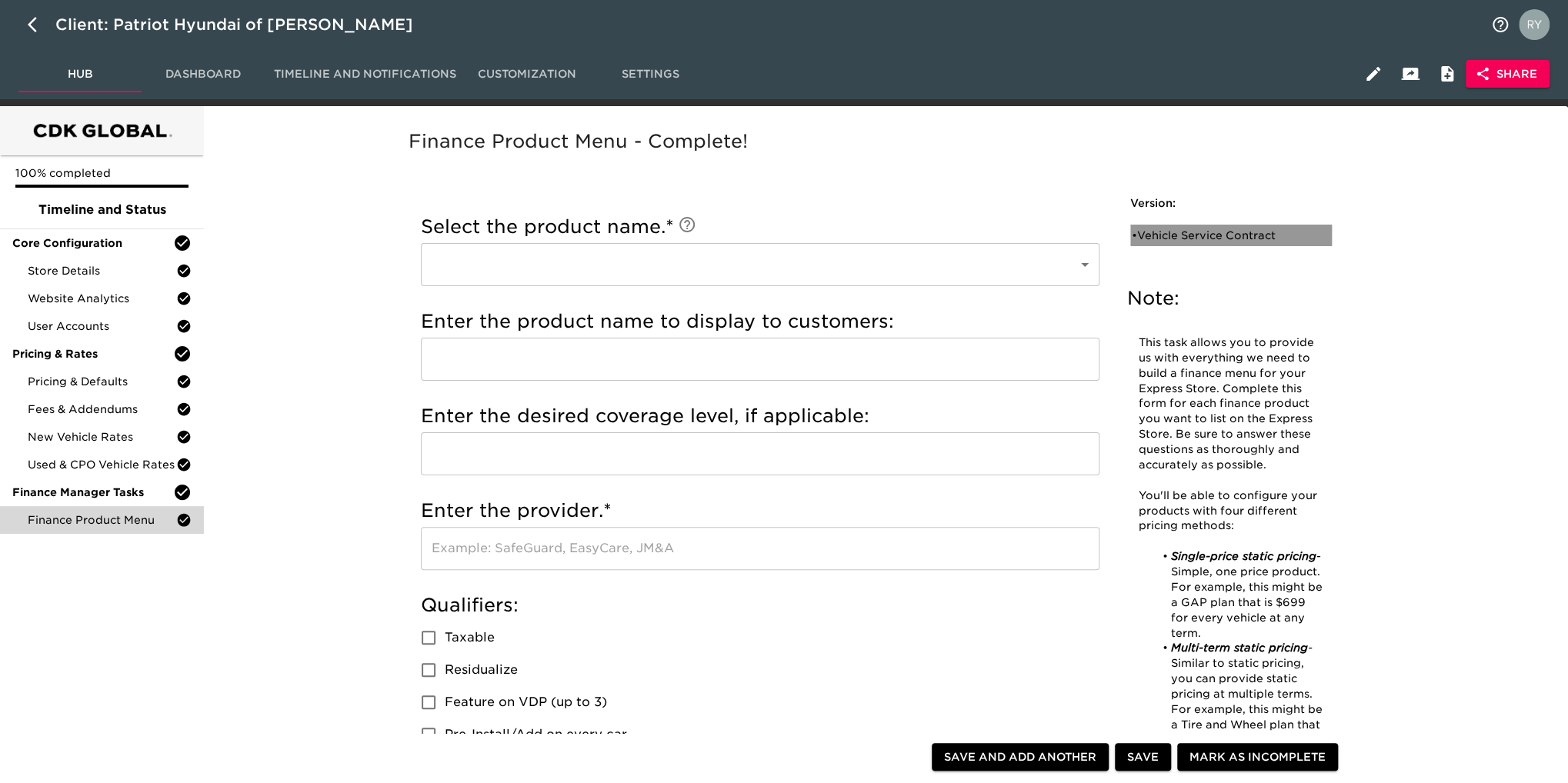
click at [1205, 231] on div "• Vehicle Service Contract" at bounding box center [1220, 235] width 177 height 15
type input "Vehicle Service Contract"
type input "ETHOS VSC"
type input "7 YEAR 100,000 MILES"
type input "ETHOS"
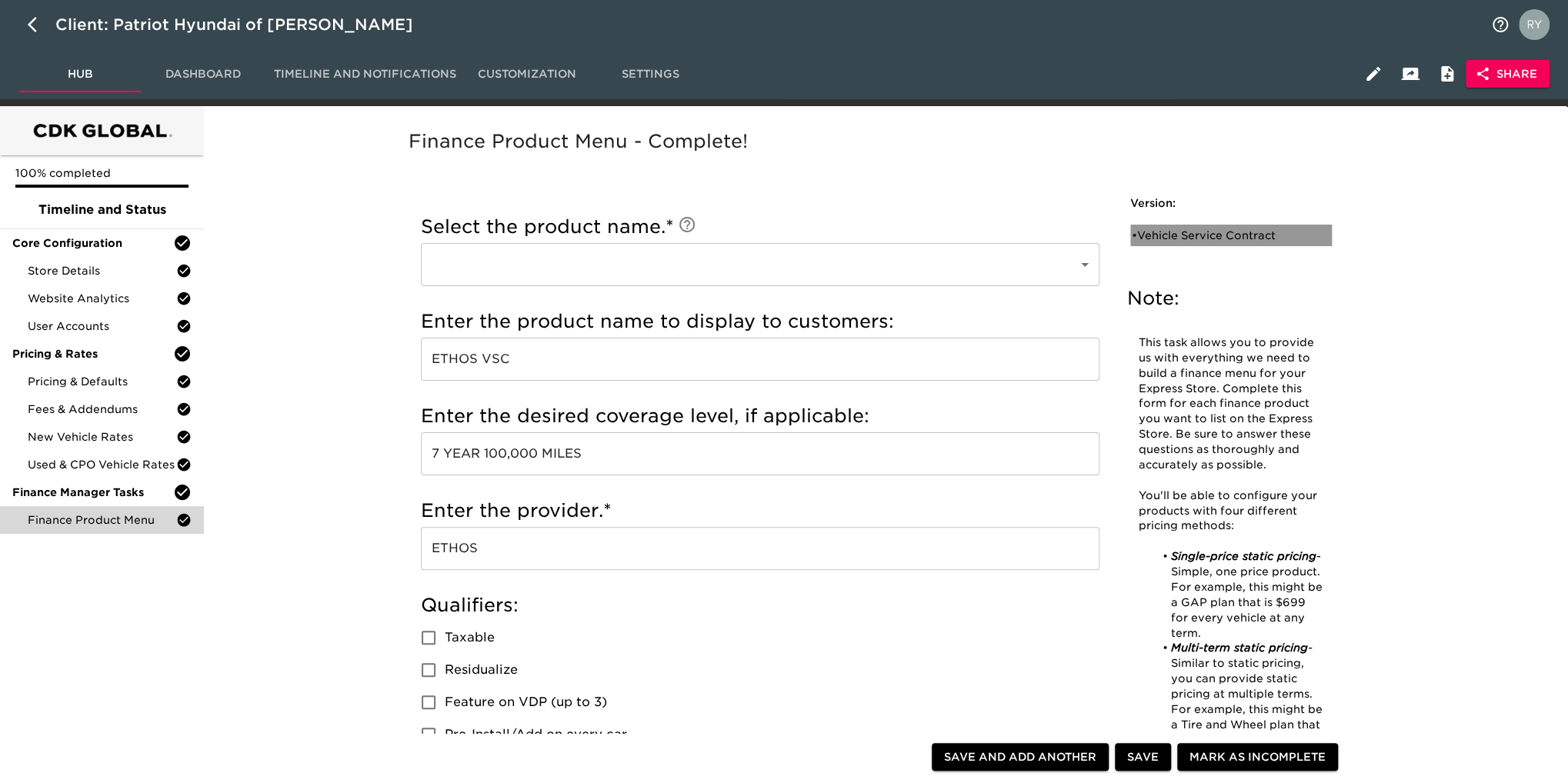
radio input "true"
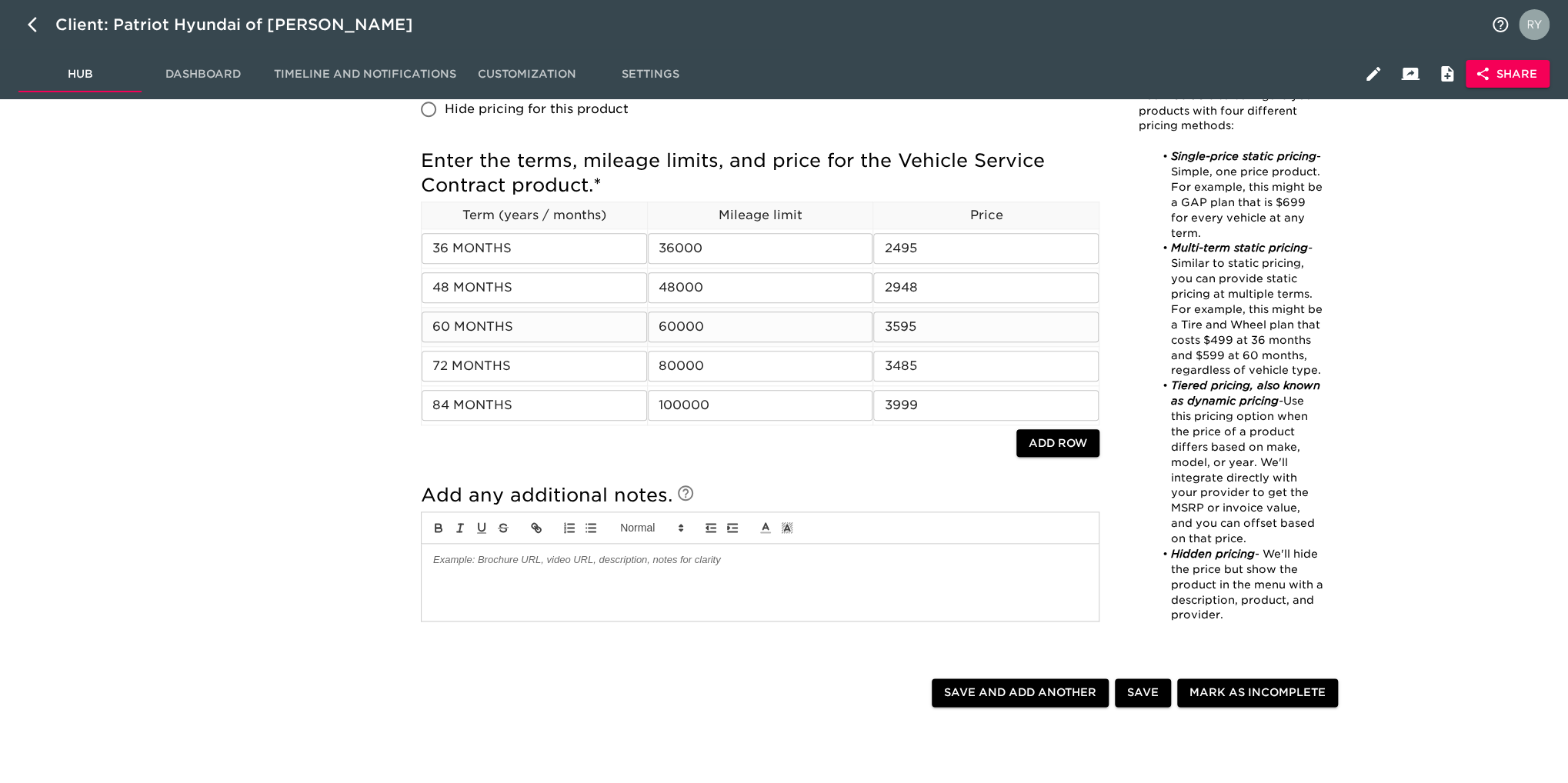
scroll to position [847, 0]
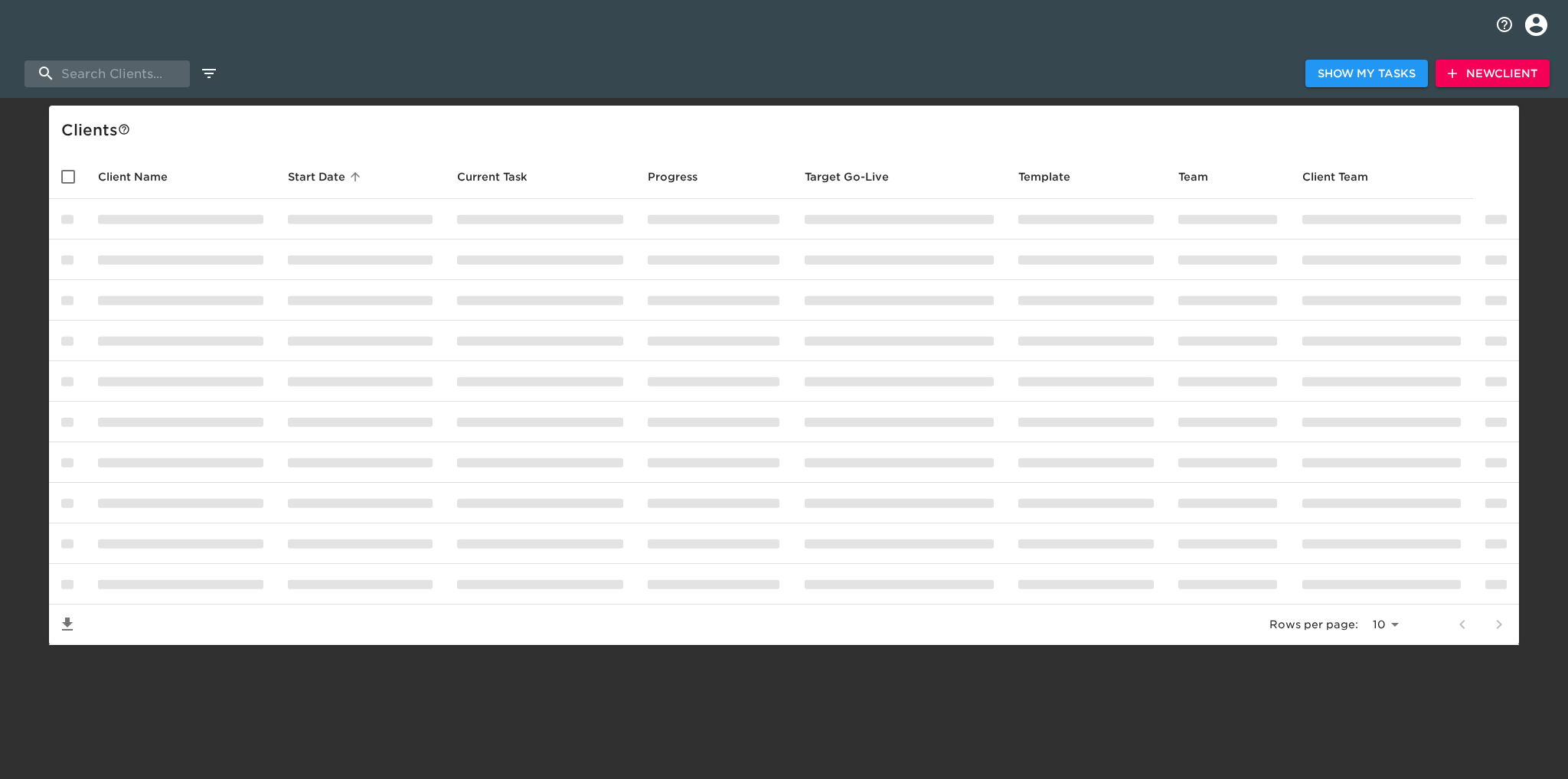
select select "10"
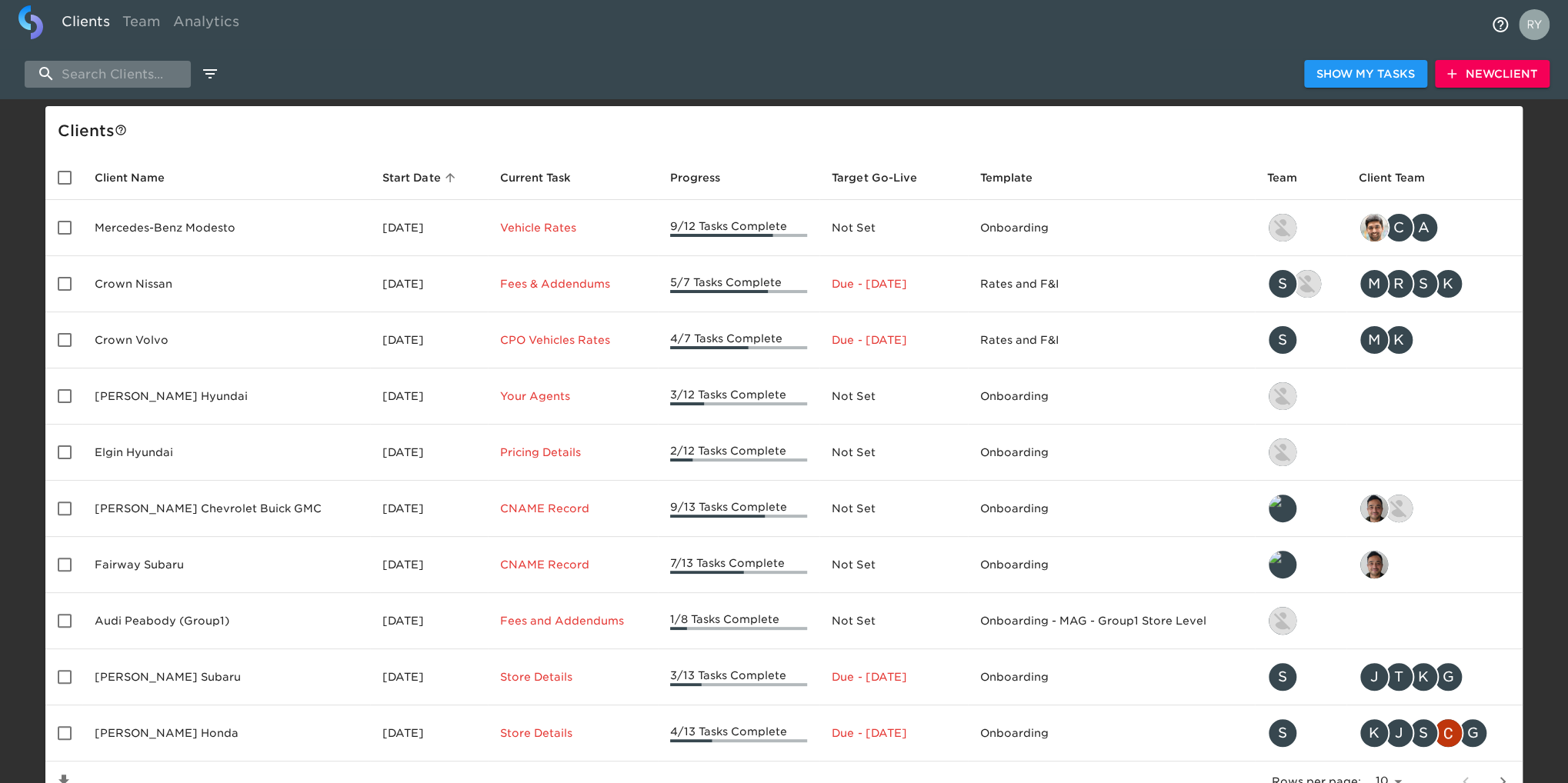
click at [89, 68] on input "search" at bounding box center [107, 74] width 166 height 27
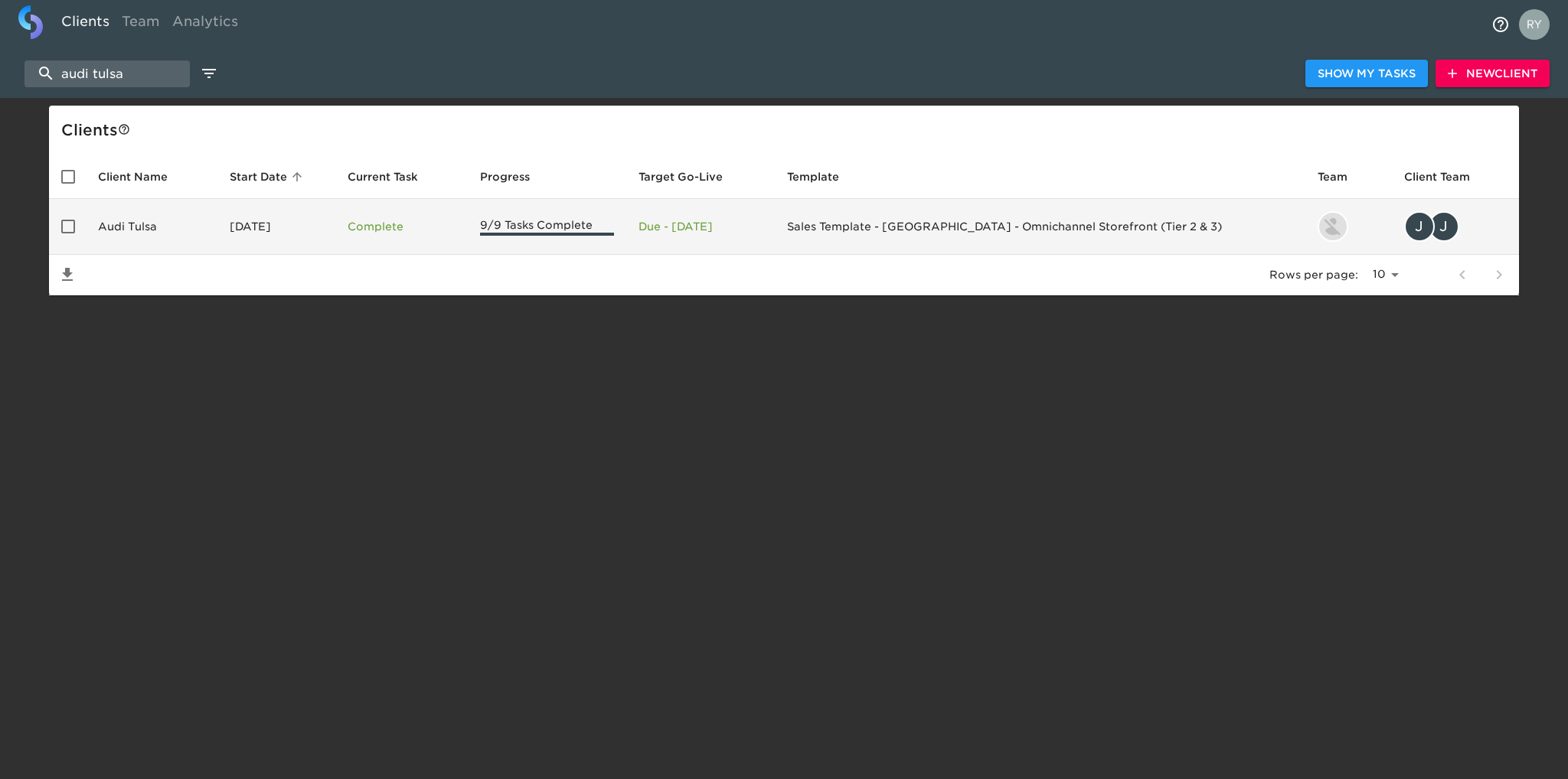
type input "audi tulsa"
click at [107, 230] on td "Audi Tulsa" at bounding box center [152, 227] width 132 height 56
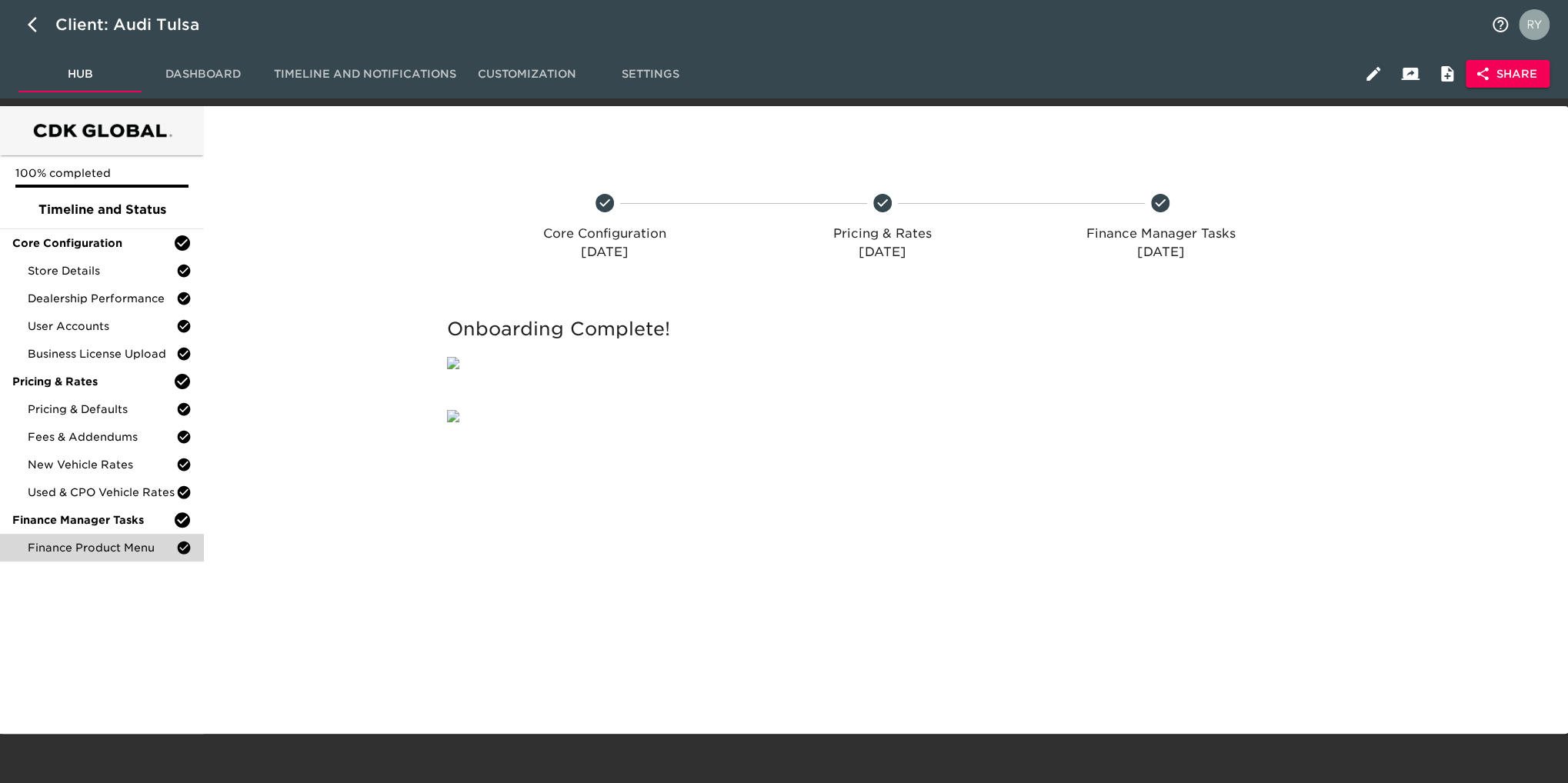
click at [133, 554] on span "Finance Product Menu" at bounding box center [102, 547] width 149 height 15
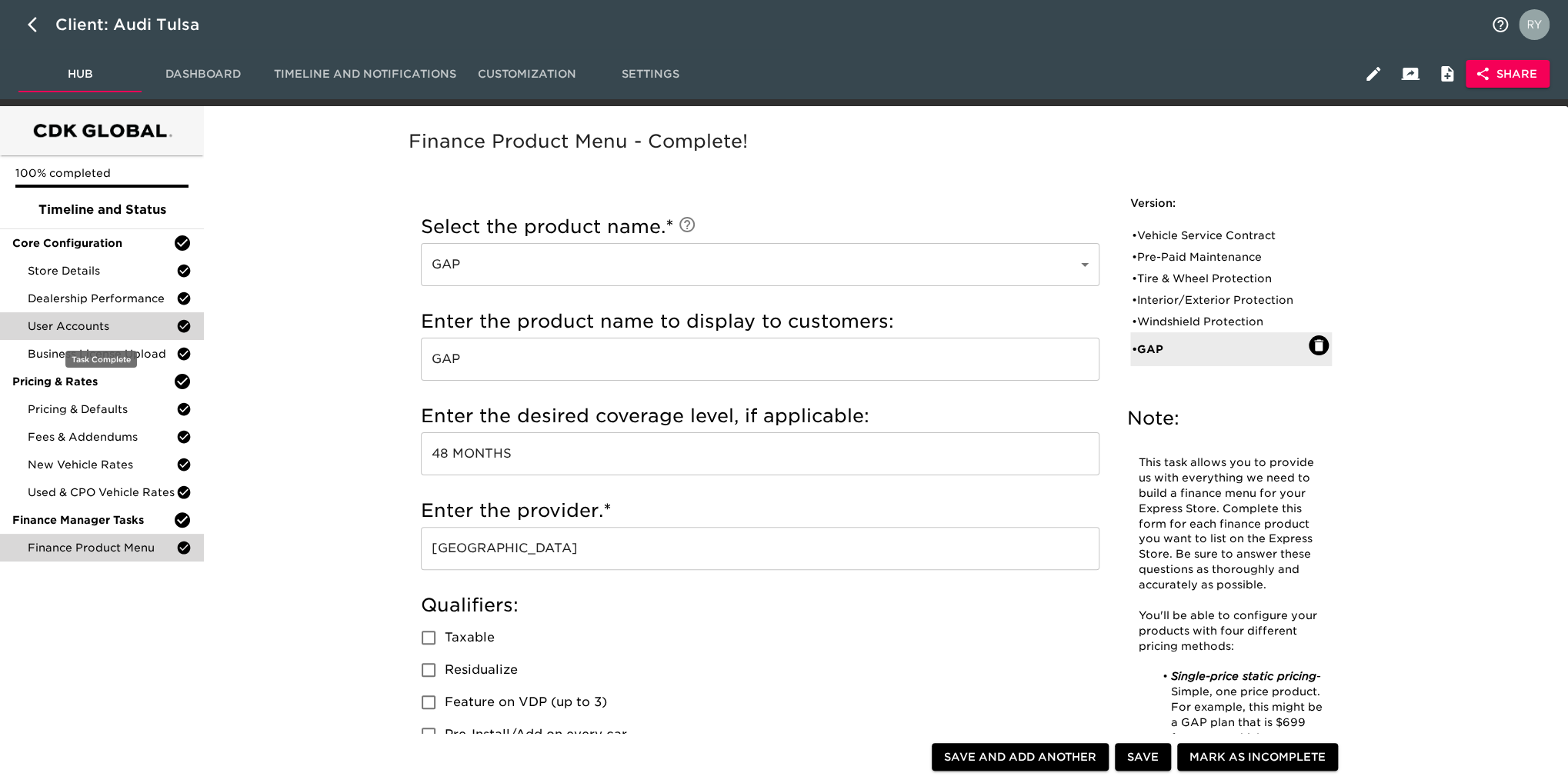
click at [81, 325] on span "User Accounts" at bounding box center [102, 326] width 149 height 15
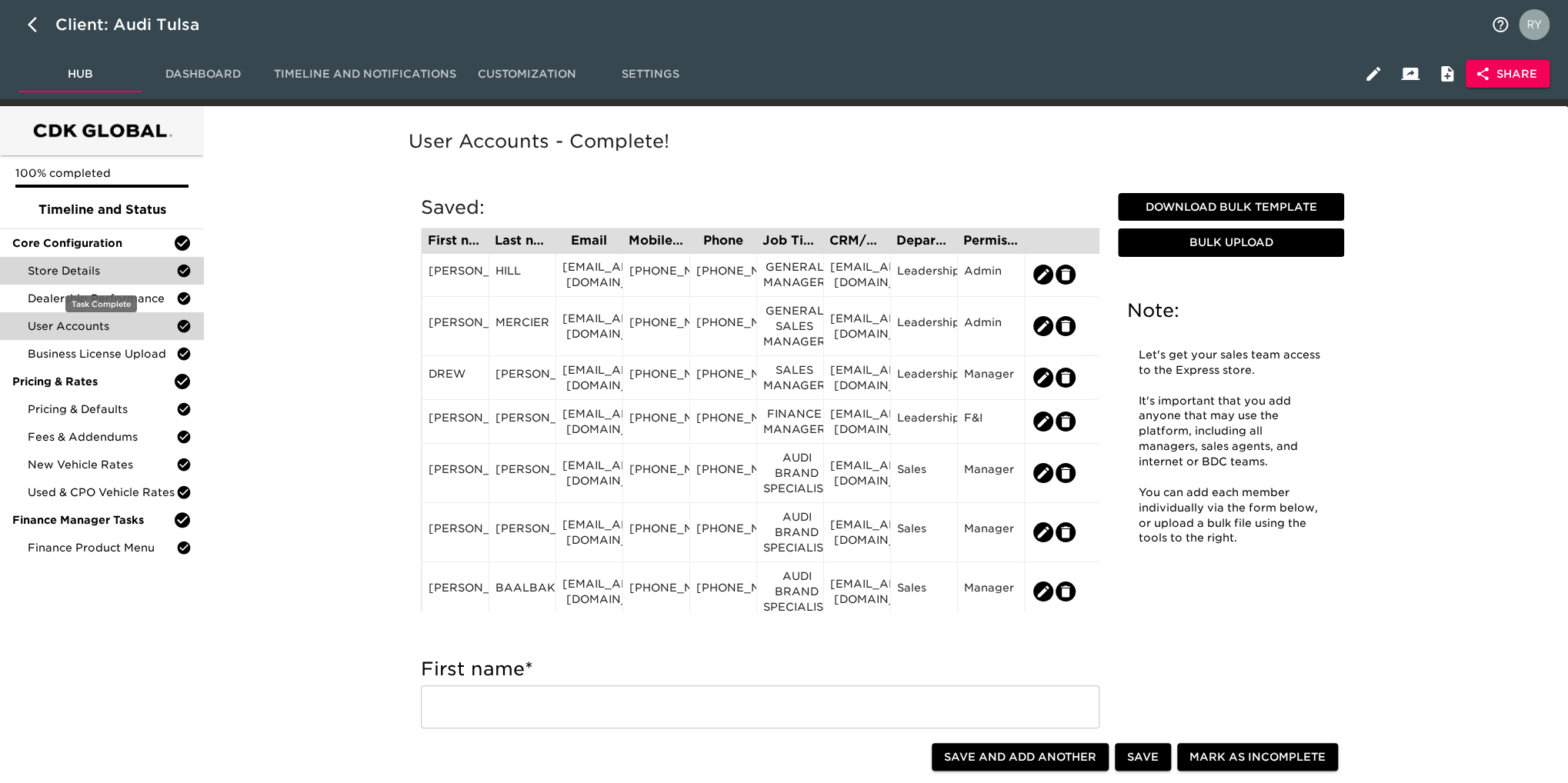
click at [58, 274] on span "Store Details" at bounding box center [102, 270] width 149 height 15
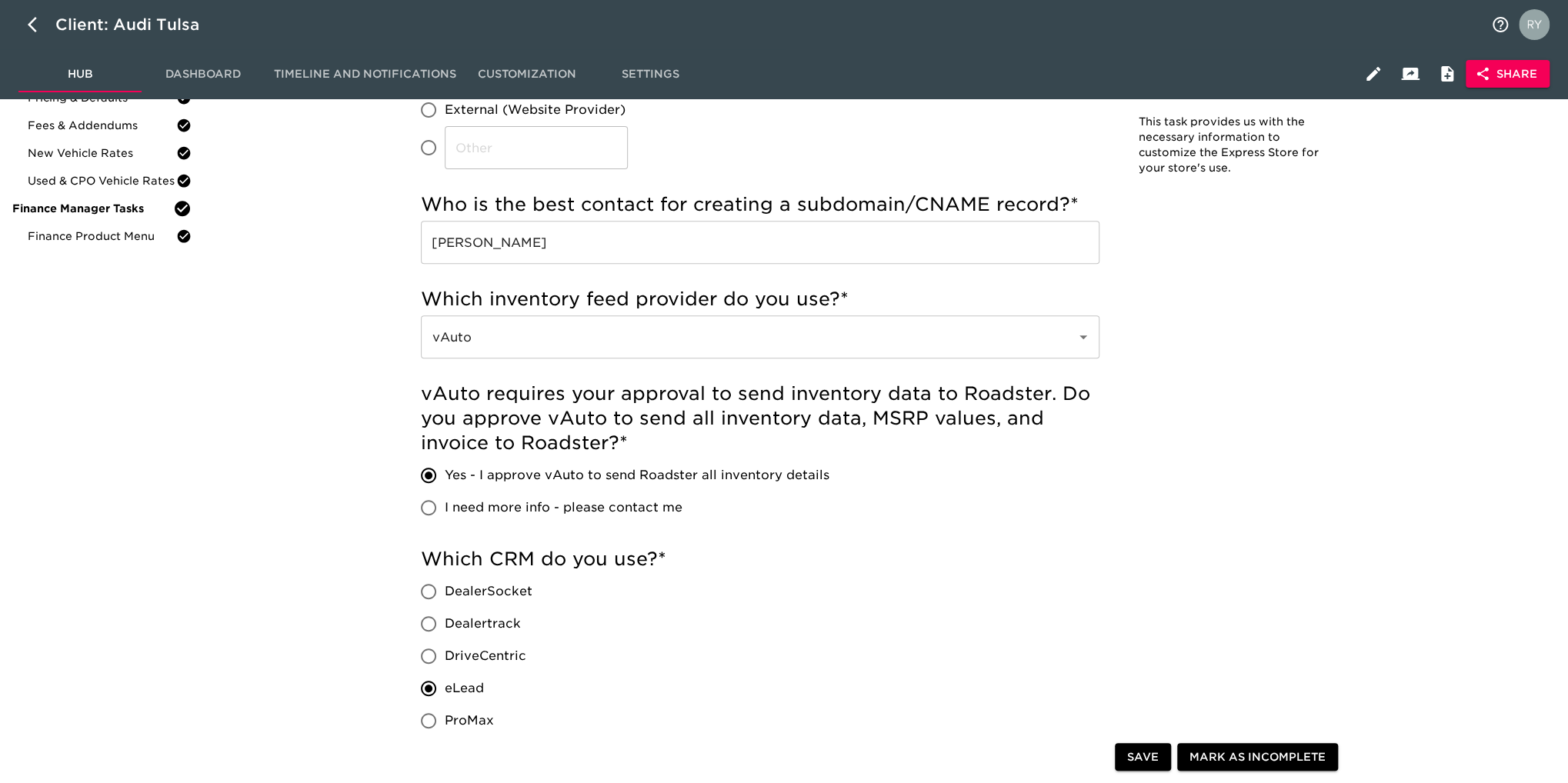
scroll to position [4, 0]
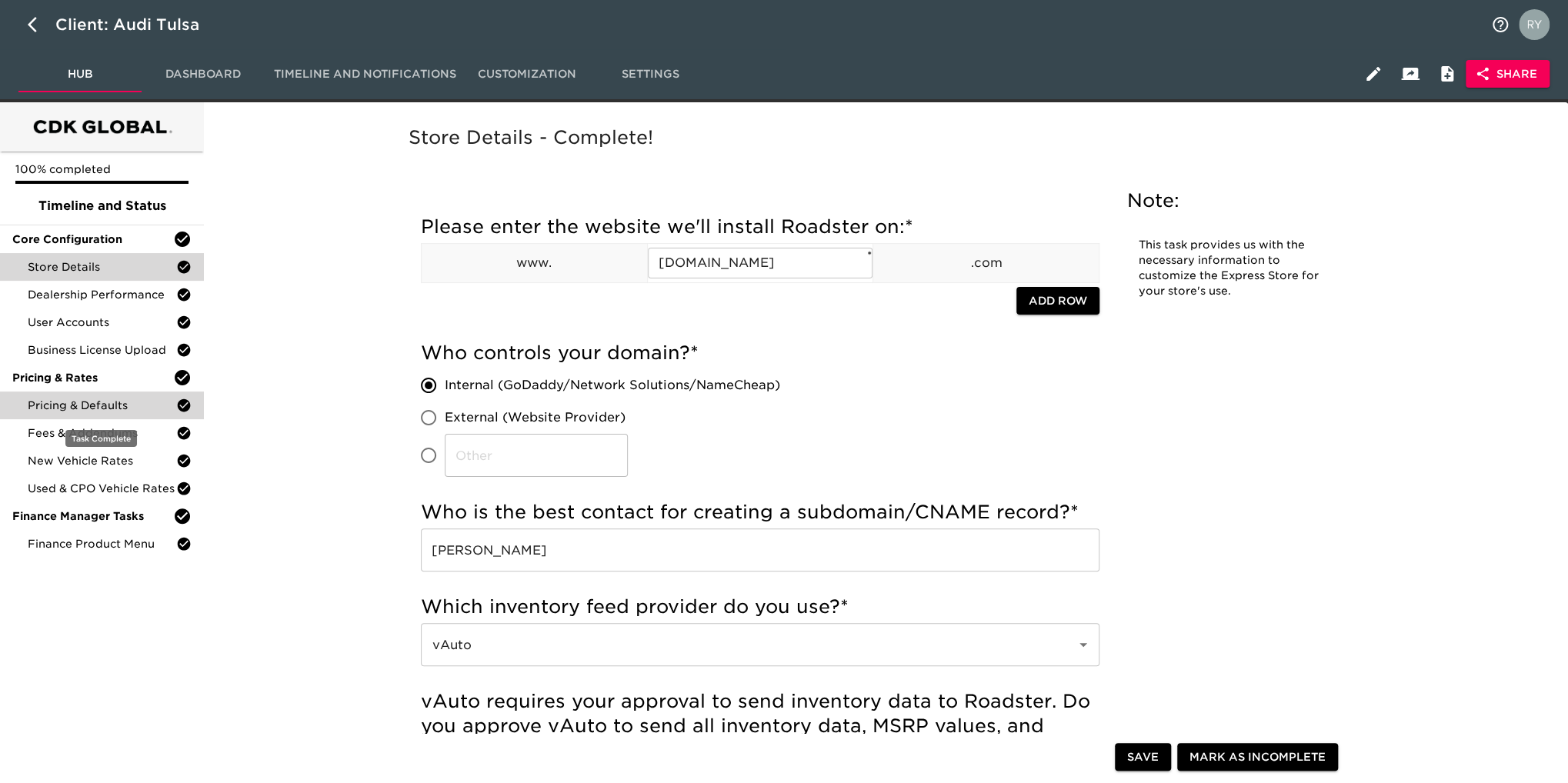
click at [101, 398] on span "Pricing & Defaults" at bounding box center [102, 405] width 149 height 15
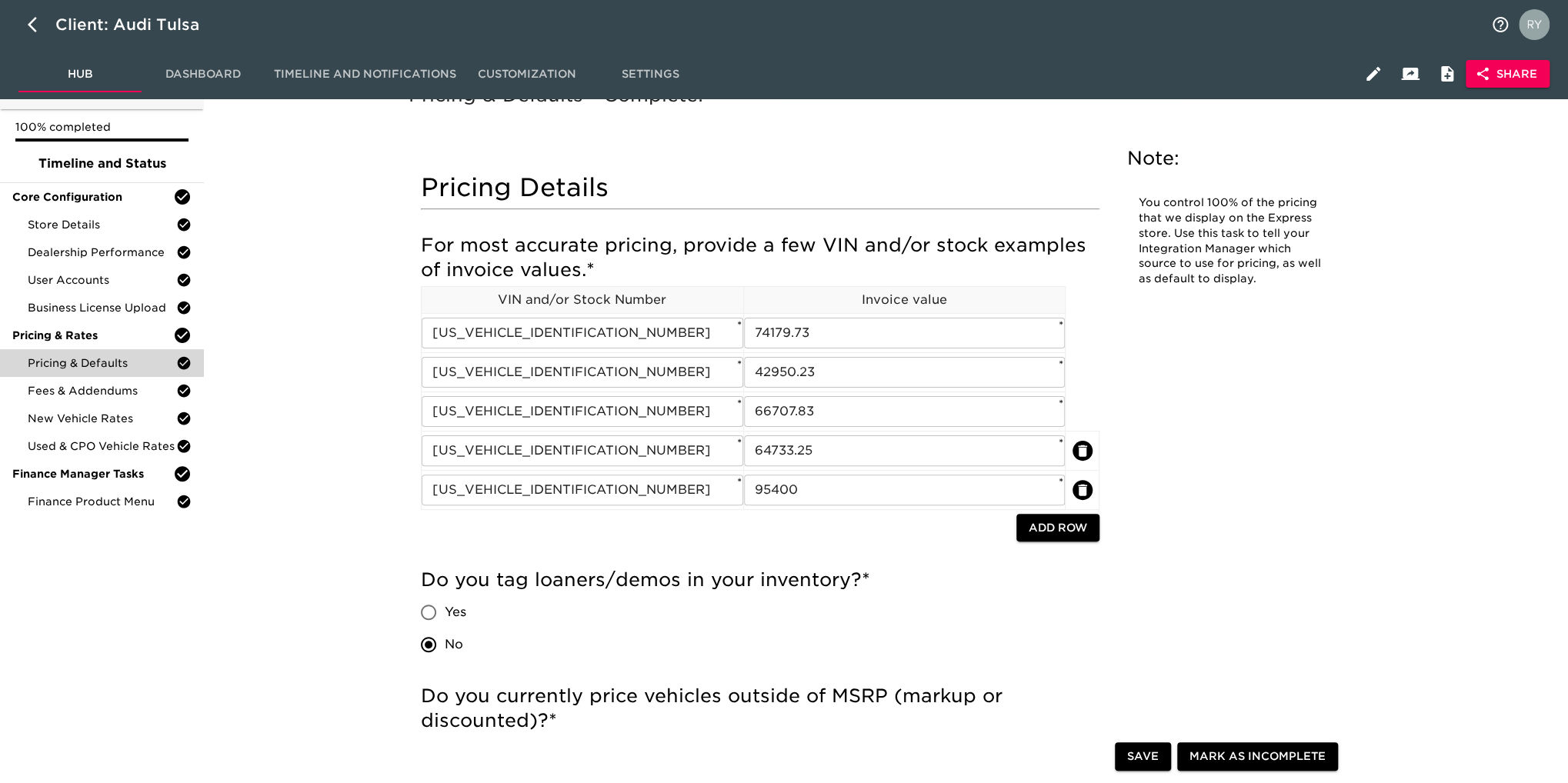
scroll to position [44, 0]
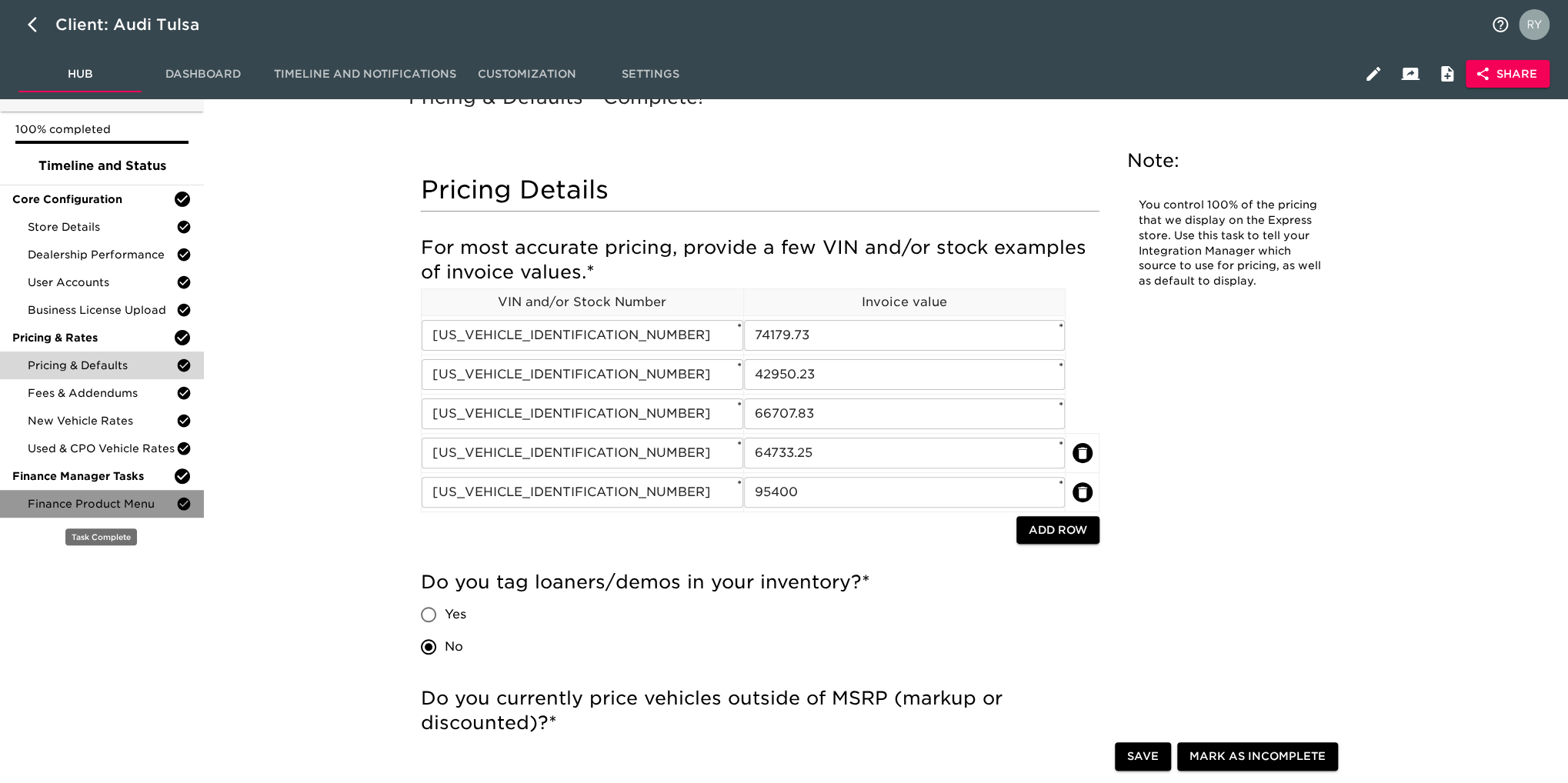
click at [65, 502] on span "Finance Product Menu" at bounding box center [102, 503] width 149 height 15
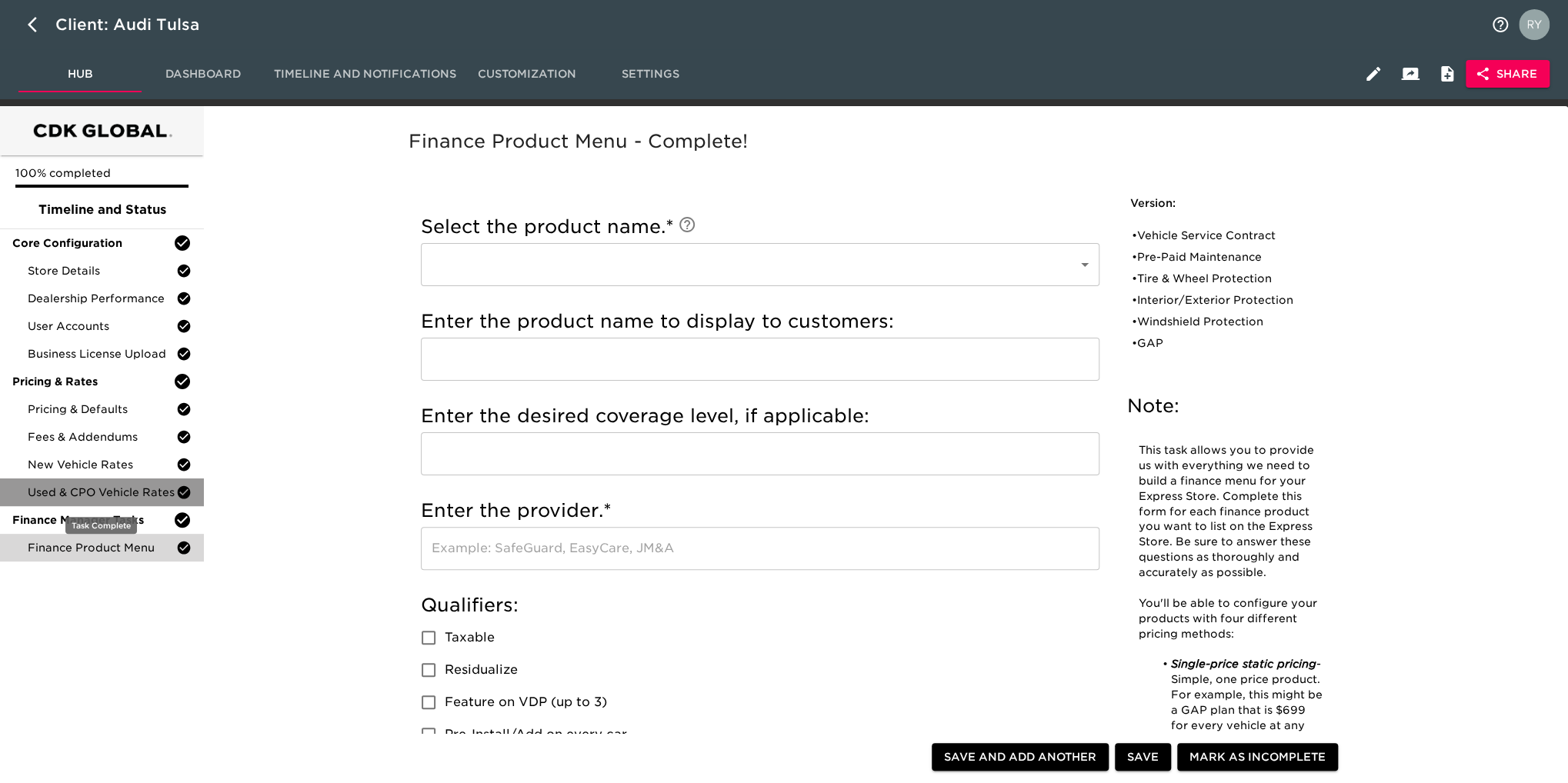
click at [90, 495] on span "Used & CPO Vehicle Rates" at bounding box center [102, 492] width 149 height 15
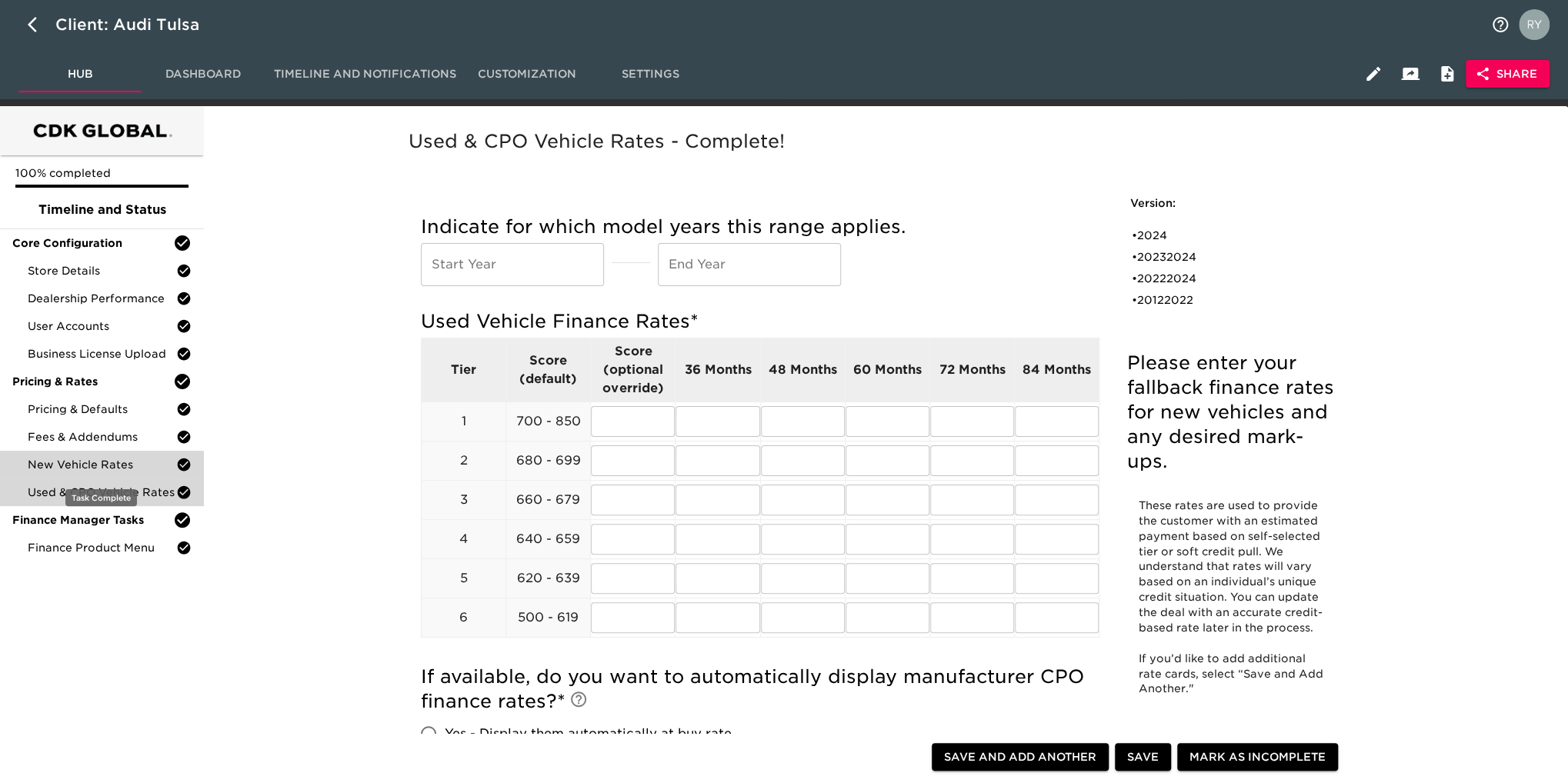
click at [80, 470] on span "New Vehicle Rates" at bounding box center [102, 465] width 149 height 15
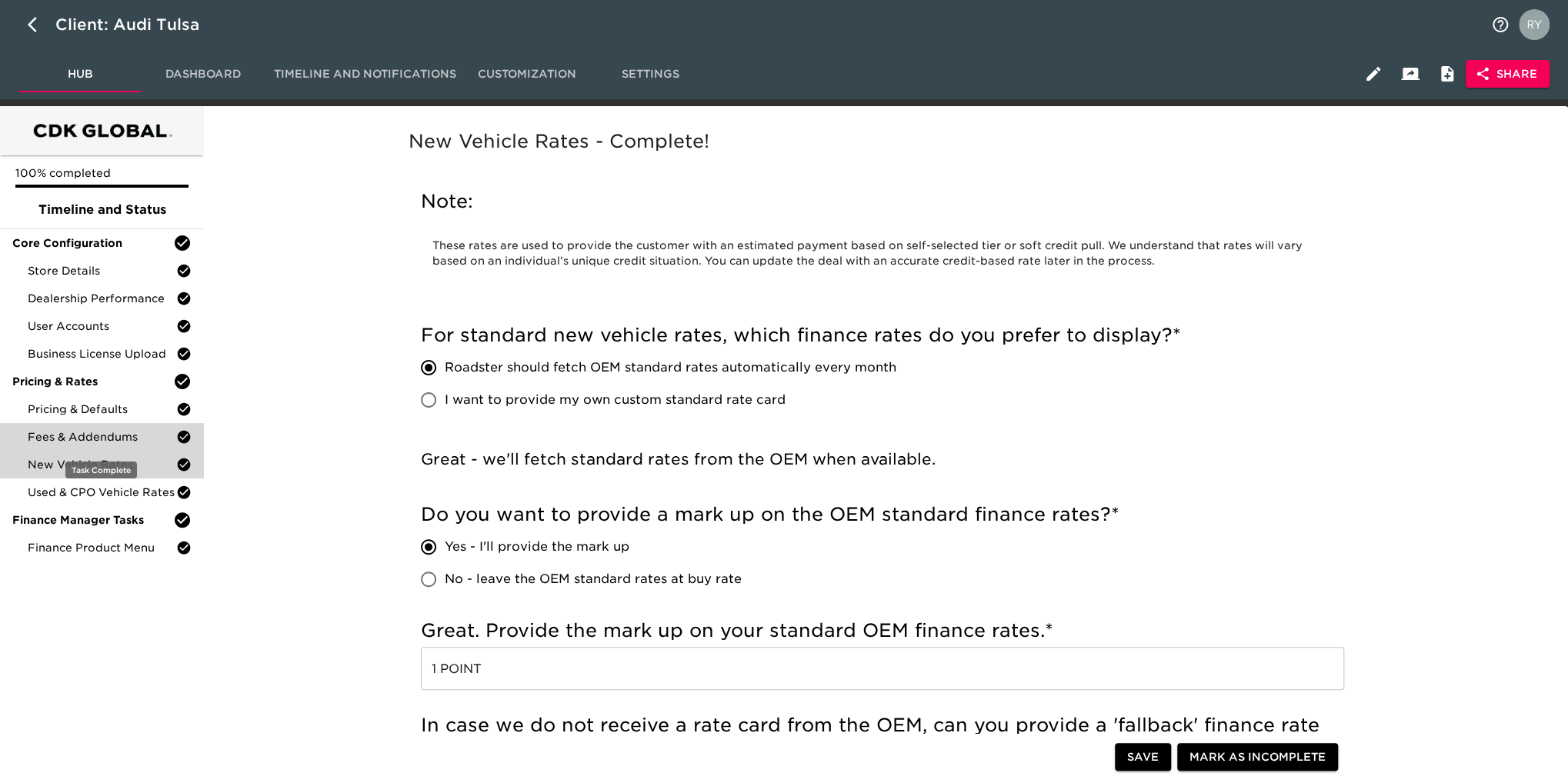
click at [90, 438] on span "Fees & Addendums" at bounding box center [102, 437] width 149 height 15
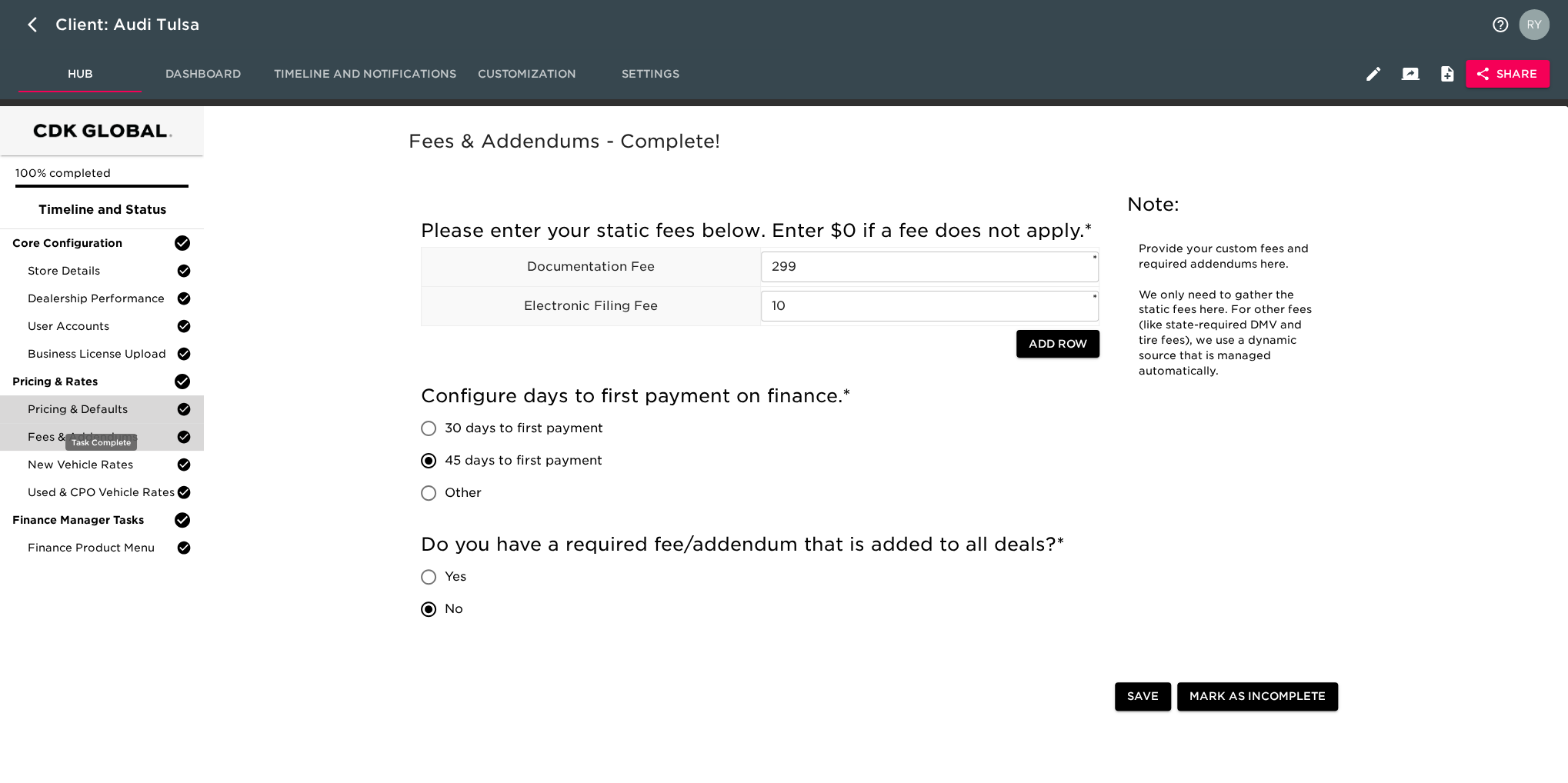
click at [80, 414] on span "Pricing & Defaults" at bounding box center [102, 409] width 149 height 15
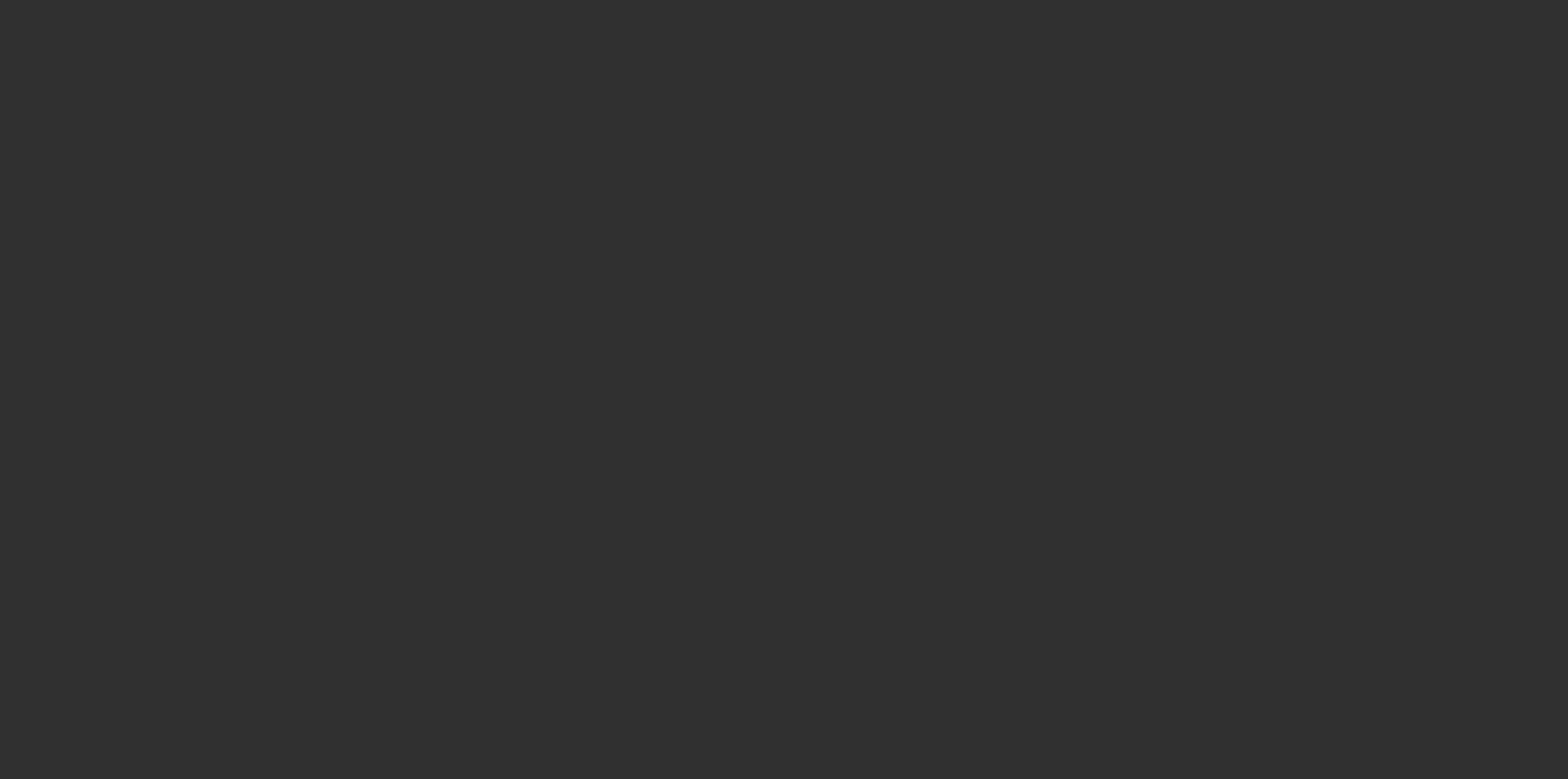
select select "10"
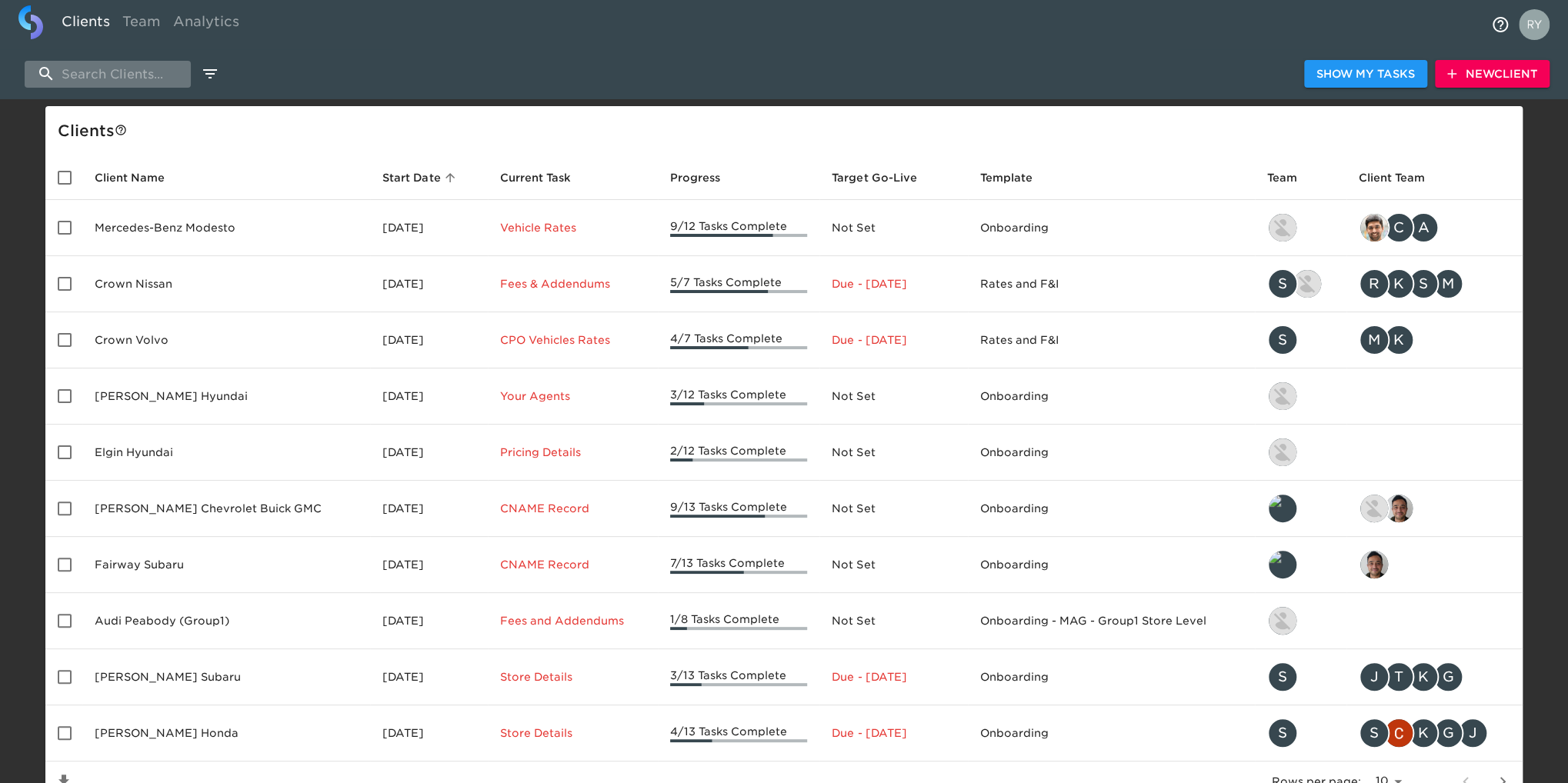
click at [130, 79] on input "search" at bounding box center [107, 74] width 166 height 27
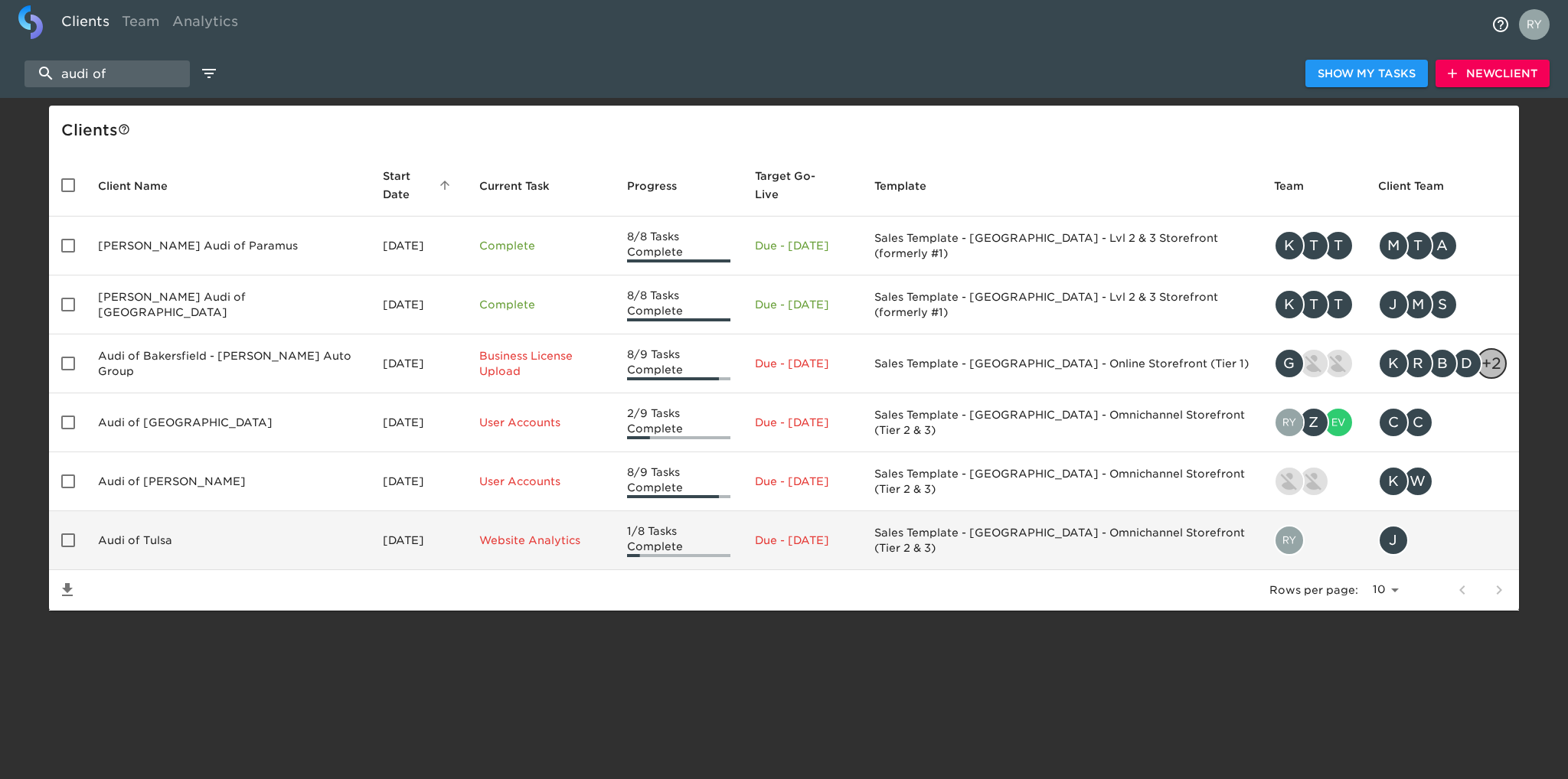
type input "audi of"
click at [133, 511] on td "Audi of Tulsa" at bounding box center [228, 541] width 285 height 59
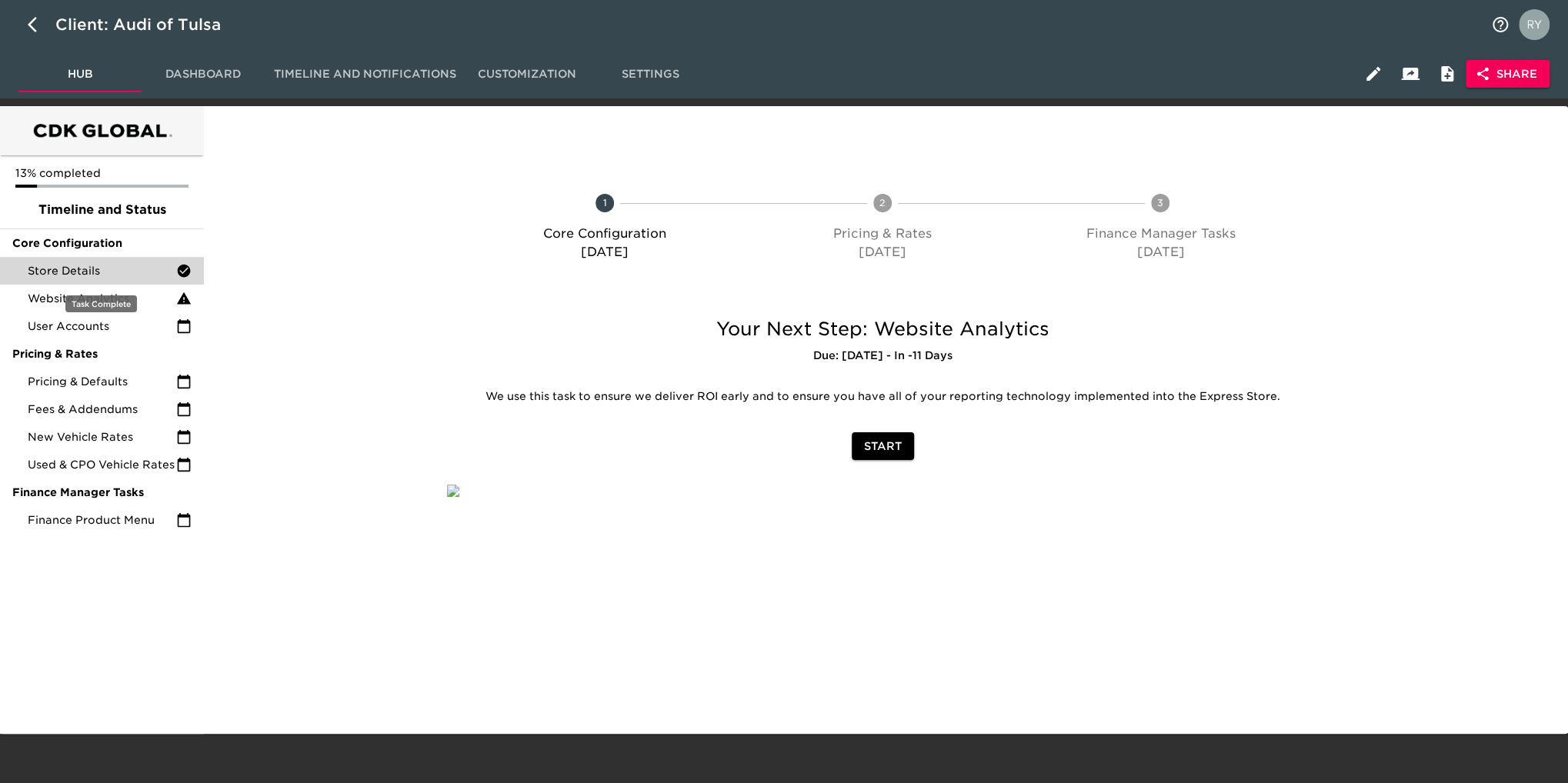
click at [92, 269] on span "Store Details" at bounding box center [102, 270] width 149 height 15
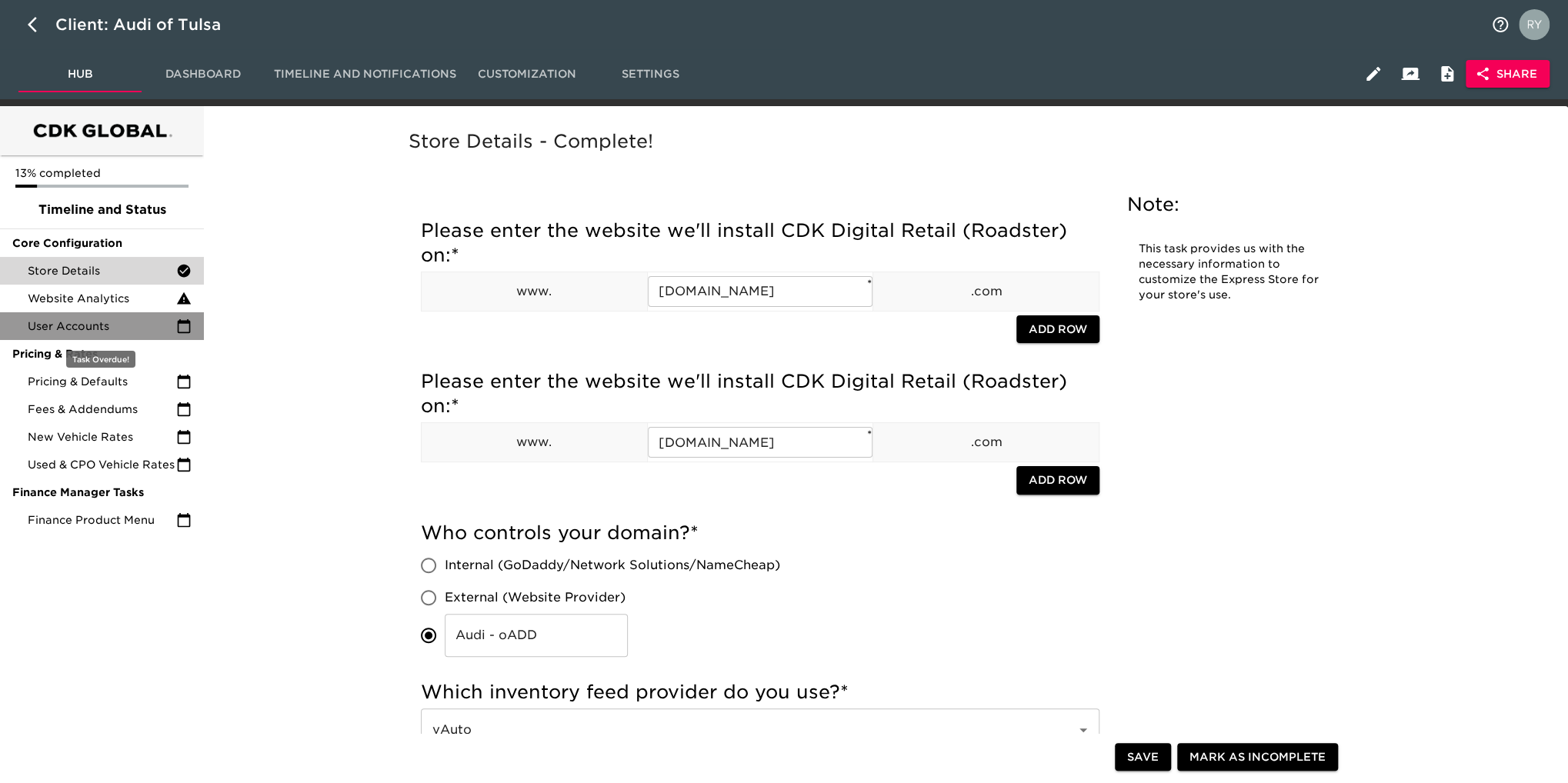
click at [86, 324] on span "User Accounts" at bounding box center [102, 326] width 149 height 15
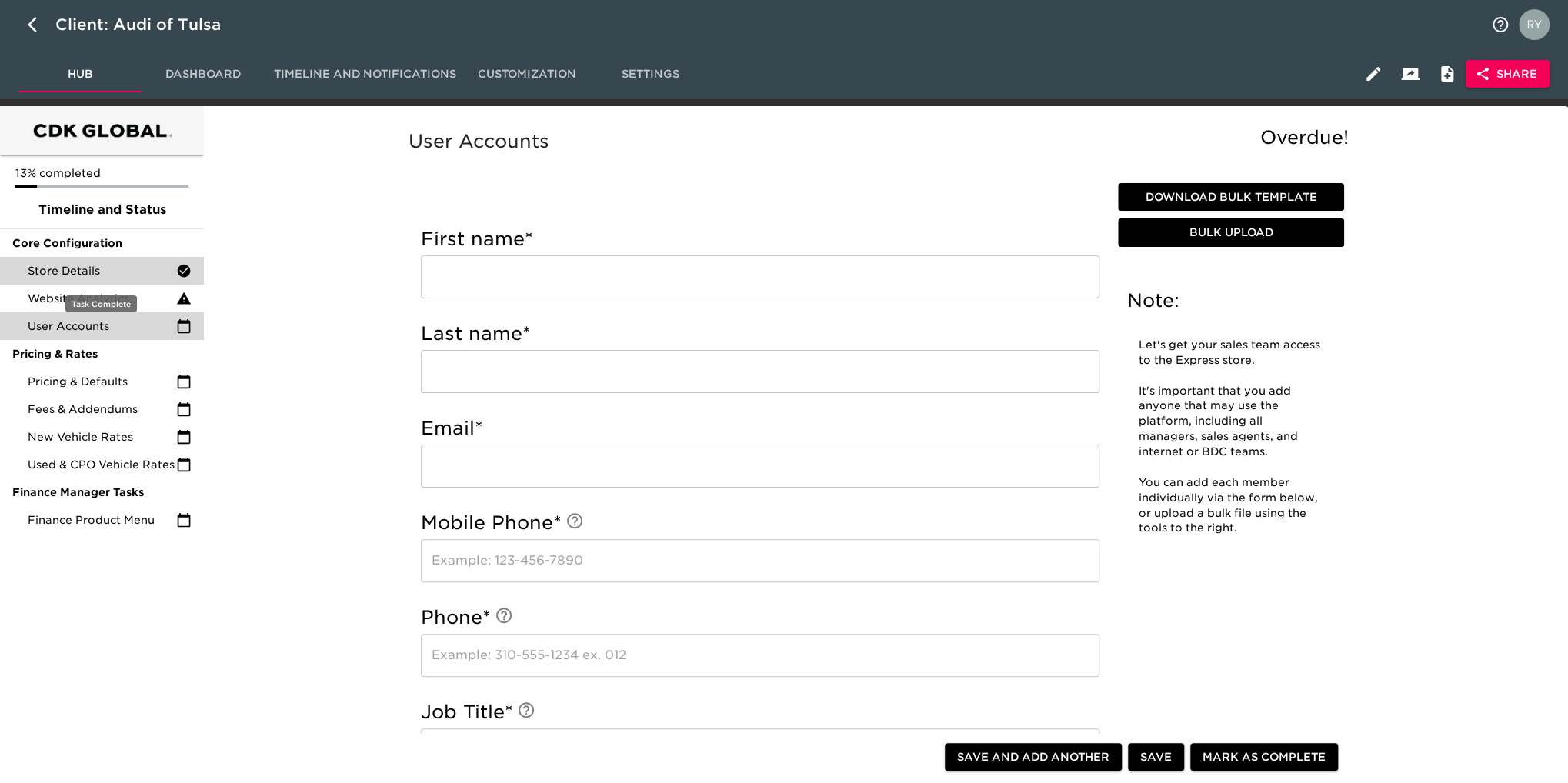
click at [73, 272] on span "Store Details" at bounding box center [102, 270] width 149 height 15
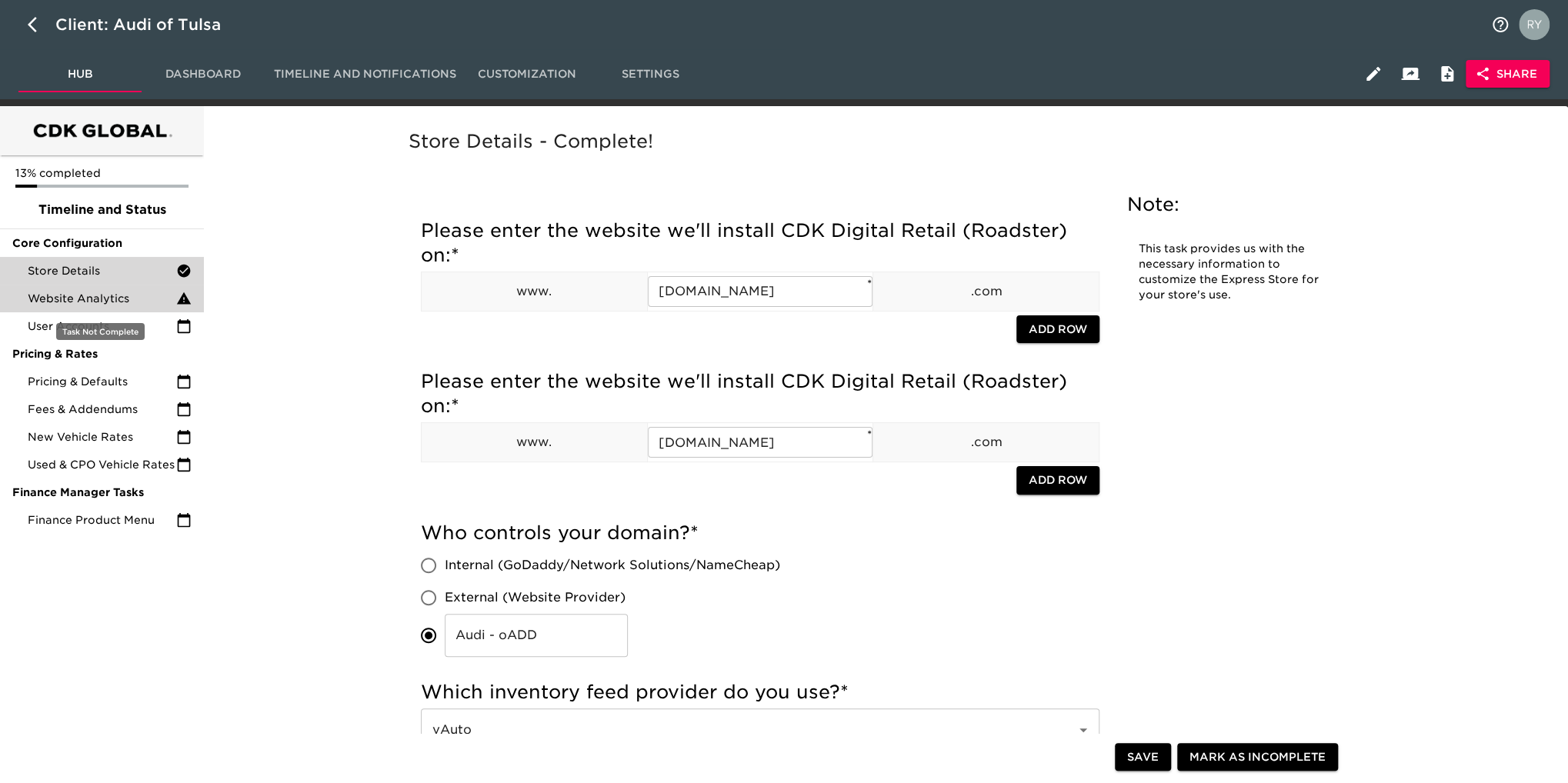
click at [95, 305] on span "Website Analytics" at bounding box center [102, 298] width 149 height 15
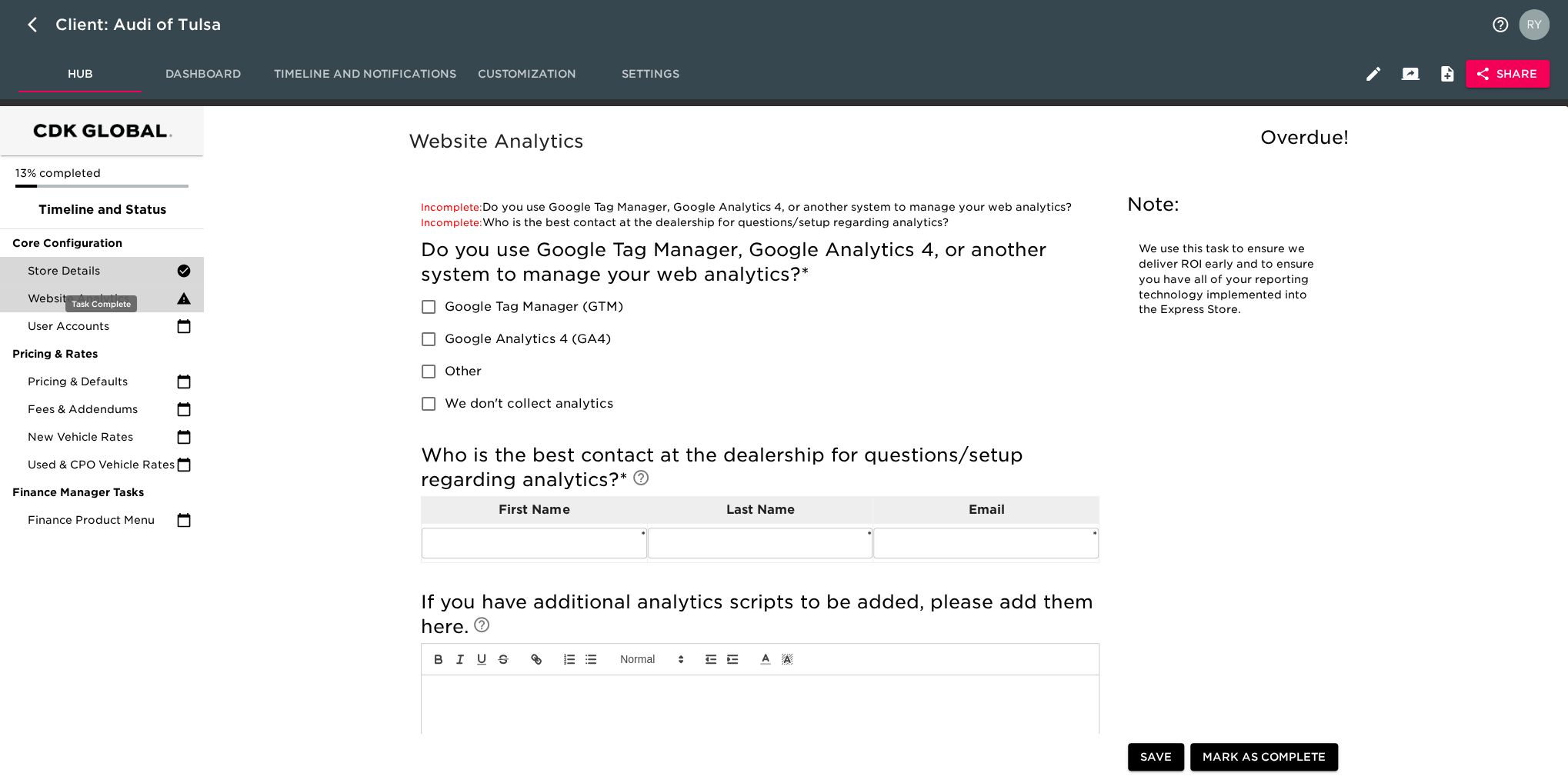
click at [105, 270] on span "Store Details" at bounding box center [102, 270] width 149 height 15
